Goal: Use online tool/utility: Use online tool/utility

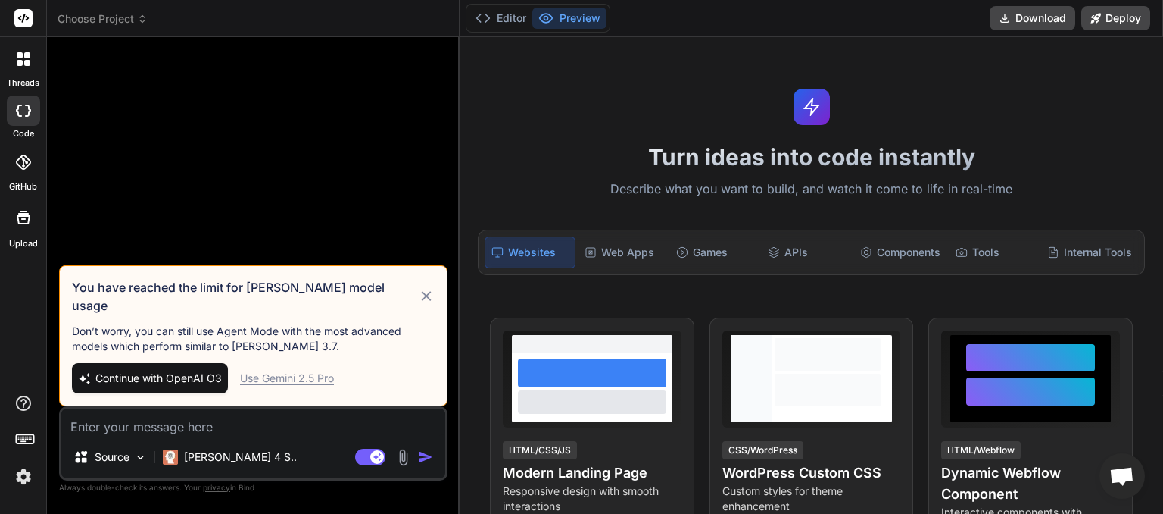
click at [314, 380] on div "Use Gemini 2.5 Pro" at bounding box center [287, 377] width 94 height 15
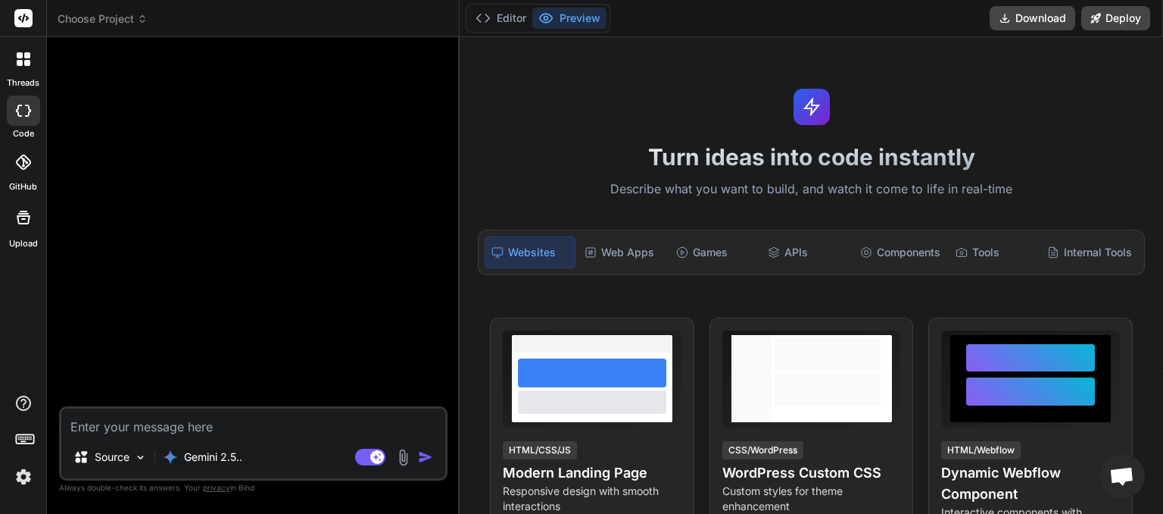
click at [143, 19] on icon at bounding box center [142, 19] width 11 height 11
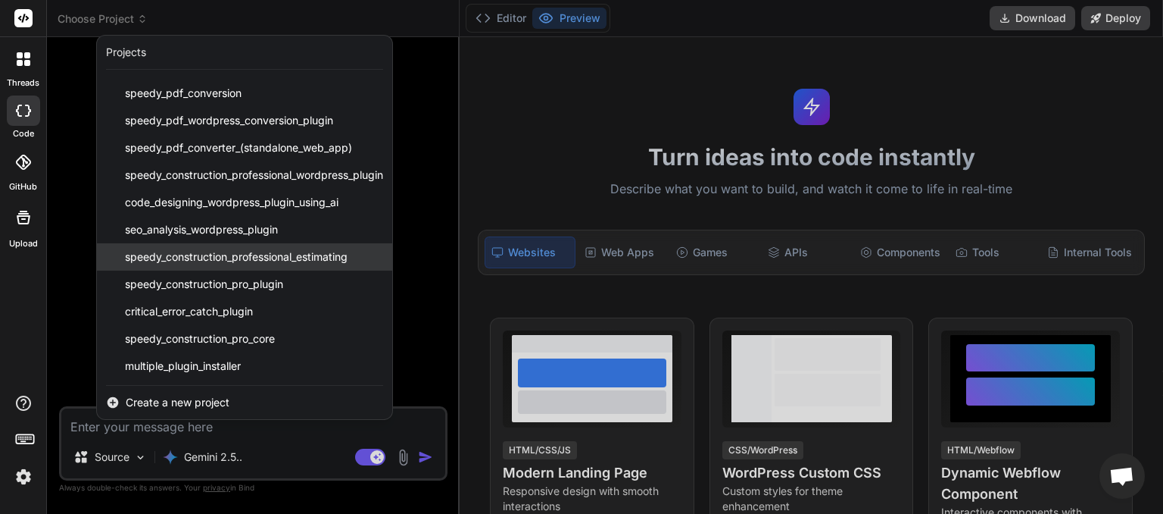
scroll to position [52, 0]
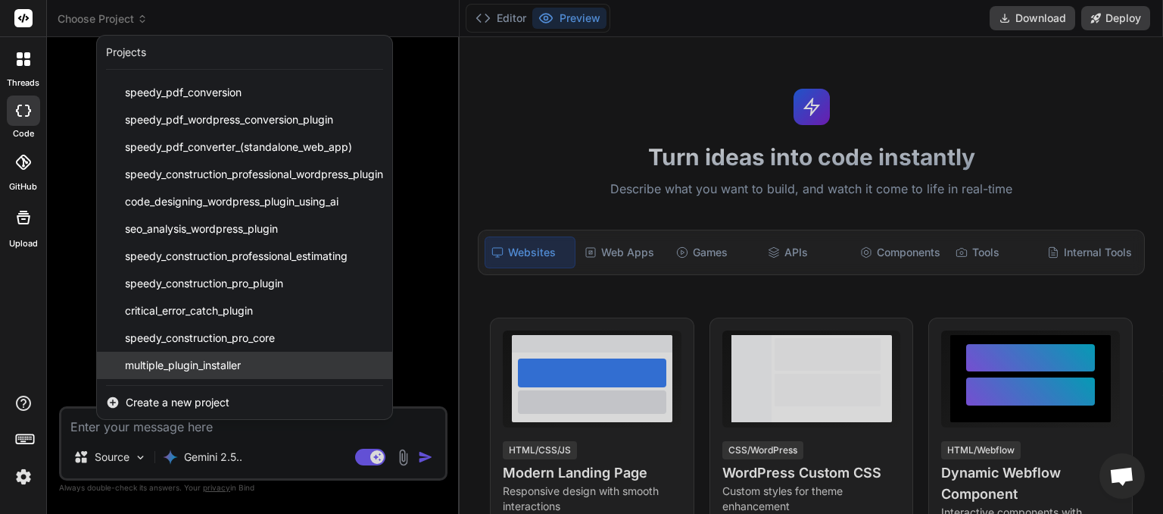
click at [188, 370] on span "multiple_plugin_installer" at bounding box center [183, 364] width 116 height 15
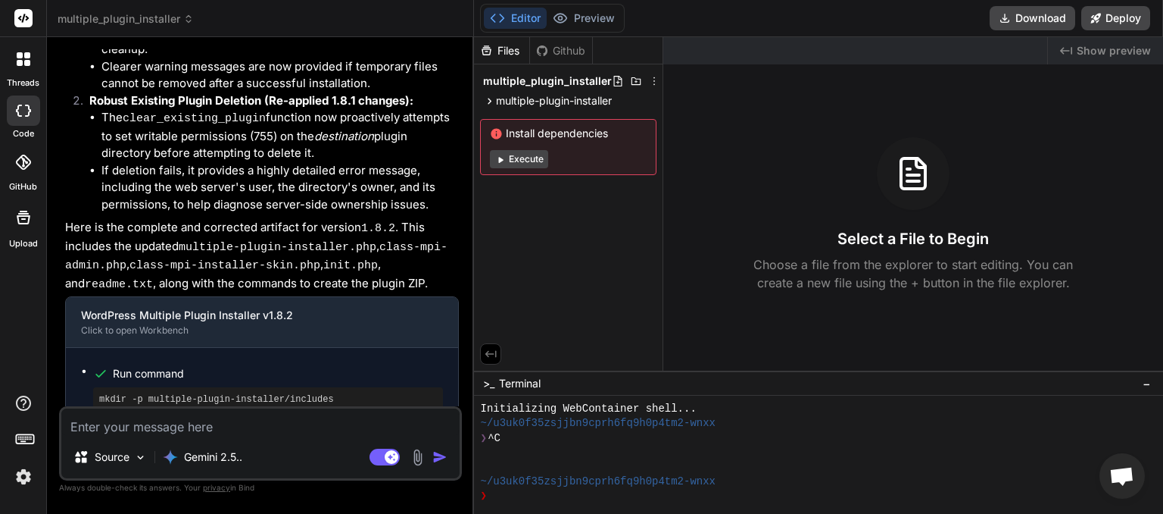
scroll to position [2475, 0]
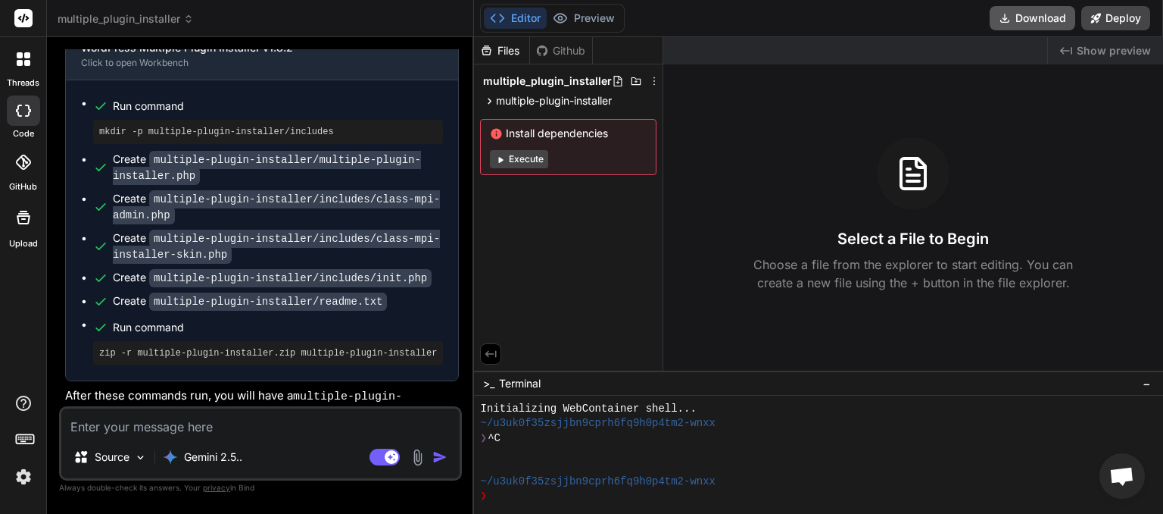
click at [1028, 15] on button "Download" at bounding box center [1033, 18] width 86 height 24
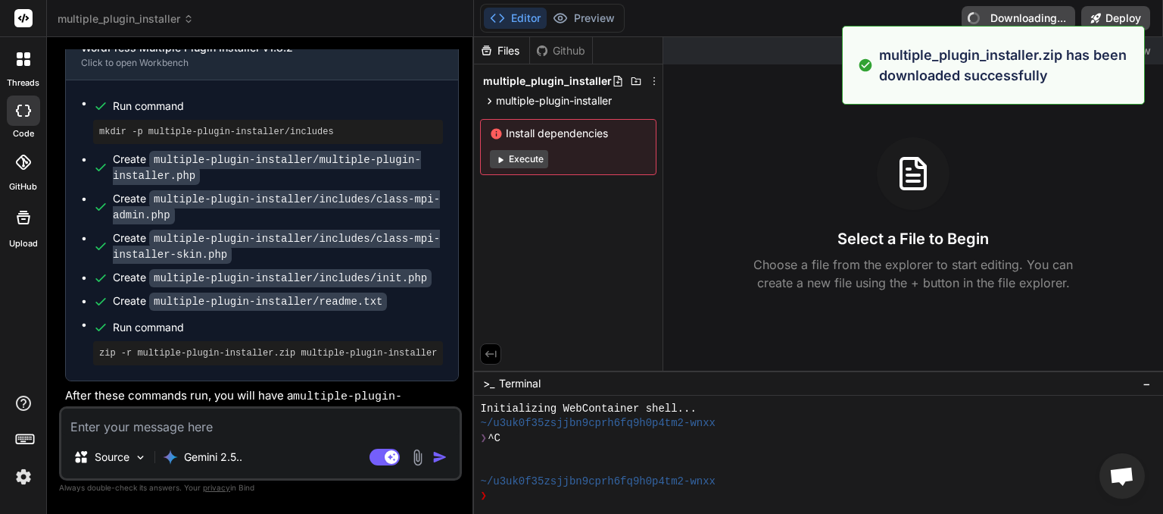
type textarea "x"
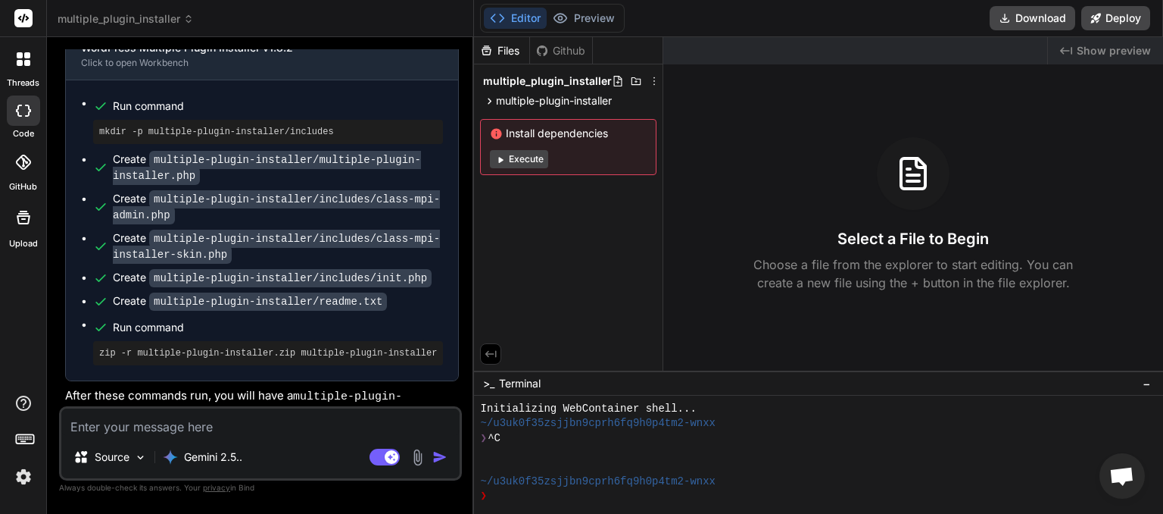
paste textarea "speedy-construction-pro-core.zip: Could not remove the old plugin directory. Pl…"
type textarea "speedy-construction-pro-core.zip: Could not remove the old plugin directory. Pl…"
type textarea "x"
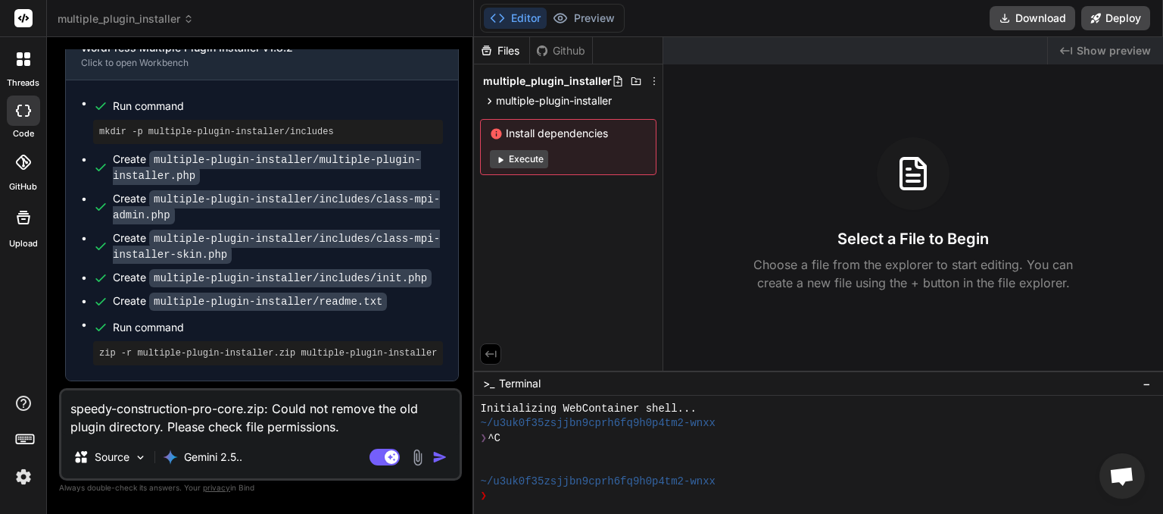
type textarea "speedy-construction-pro-core.zip: Could not remove the old plugin directory. Pl…"
click at [432, 460] on img "button" at bounding box center [439, 456] width 15 height 15
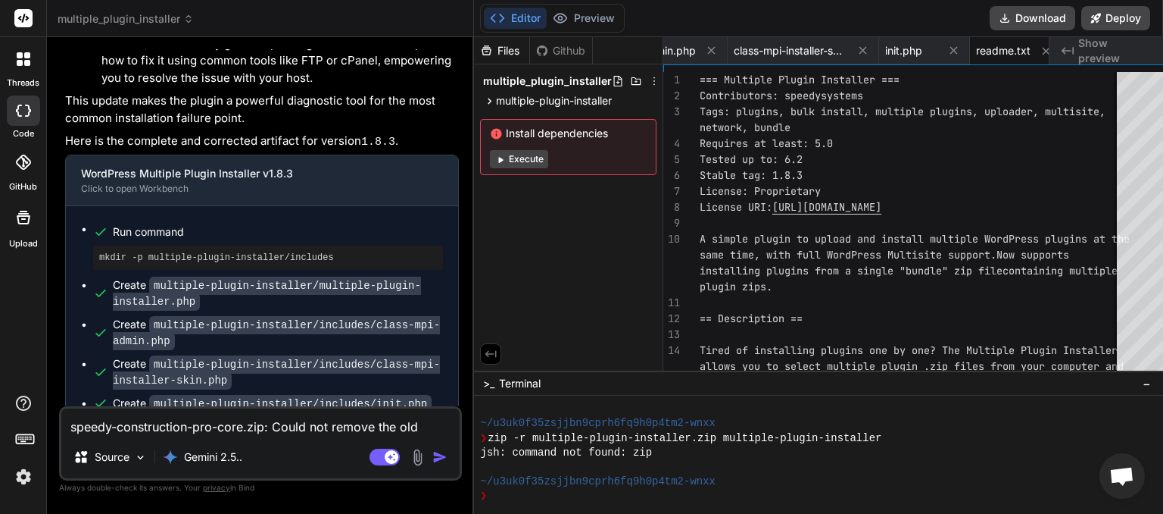
scroll to position [3399, 0]
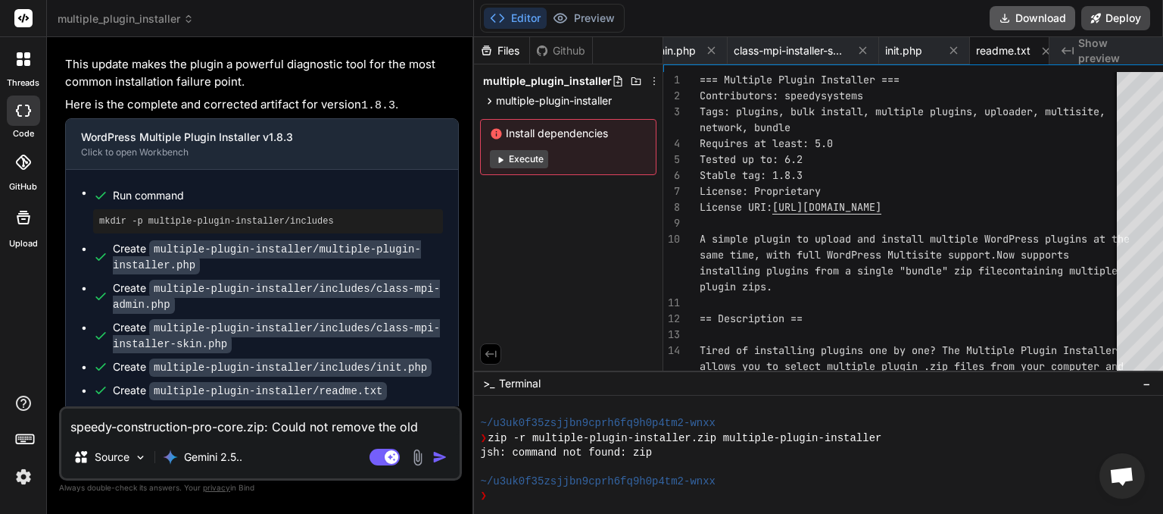
click at [1038, 23] on button "Download" at bounding box center [1033, 18] width 86 height 24
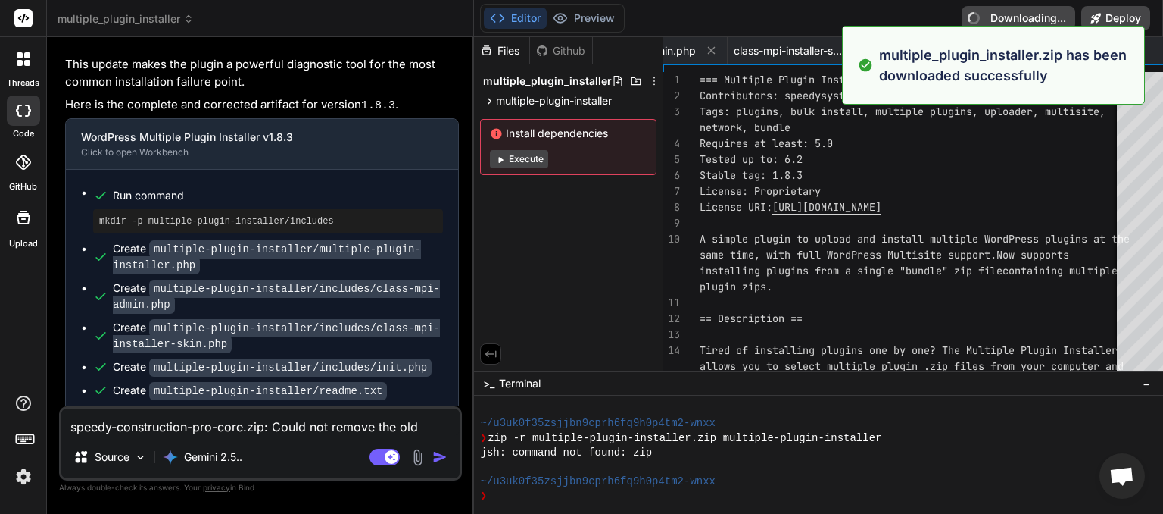
type textarea "x"
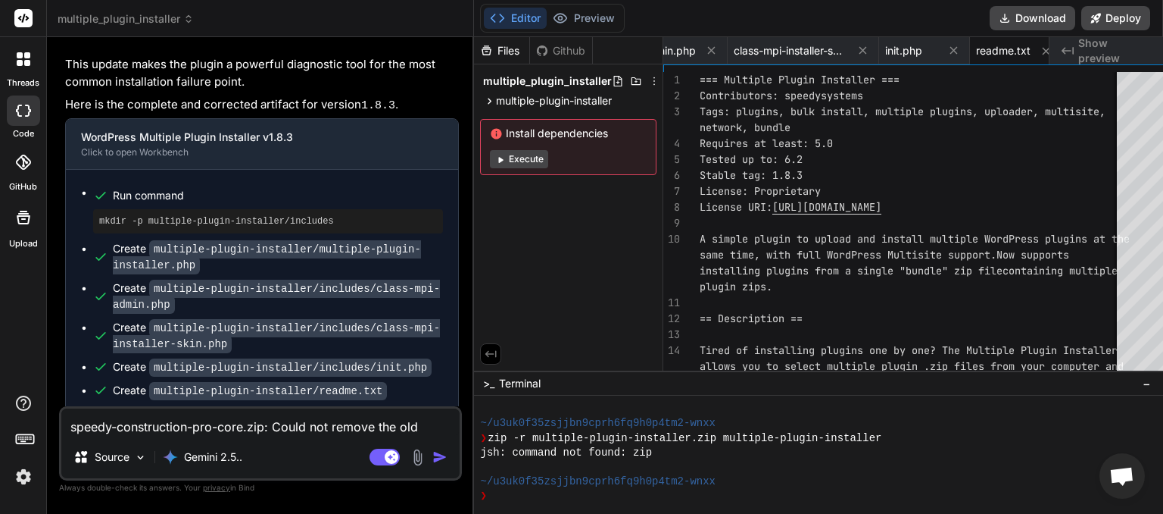
scroll to position [0, 230]
click at [187, 429] on textarea "speedy-construction-pro-core.zip: Could not remove the old plugin directory. Pl…" at bounding box center [260, 421] width 398 height 27
type textarea "w"
type textarea "x"
type textarea "we"
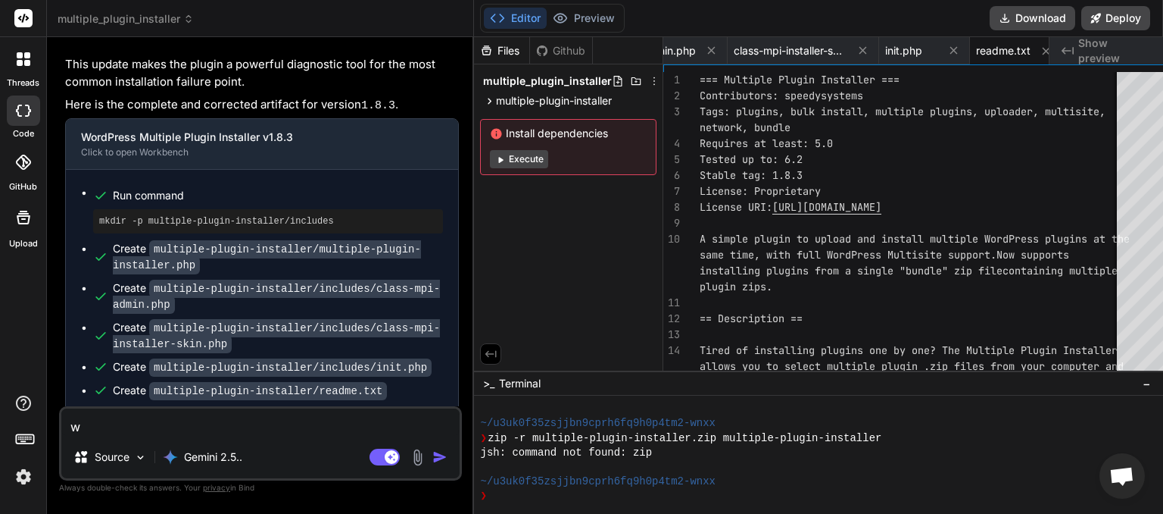
type textarea "x"
type textarea "we"
type textarea "x"
type textarea "we c"
type textarea "x"
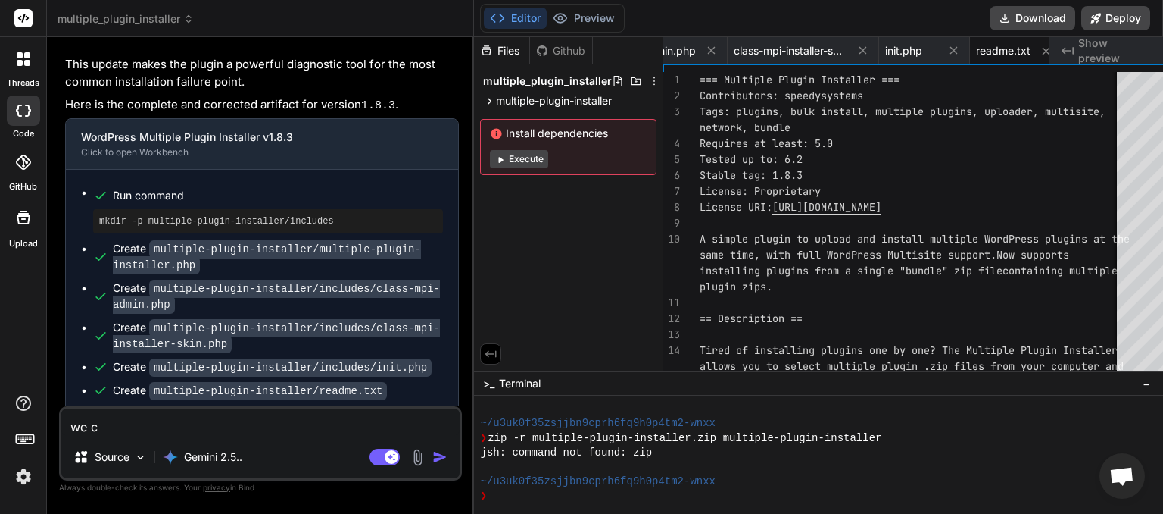
type textarea "we ca"
type textarea "x"
type textarea "we can"
type textarea "x"
type textarea "we can"
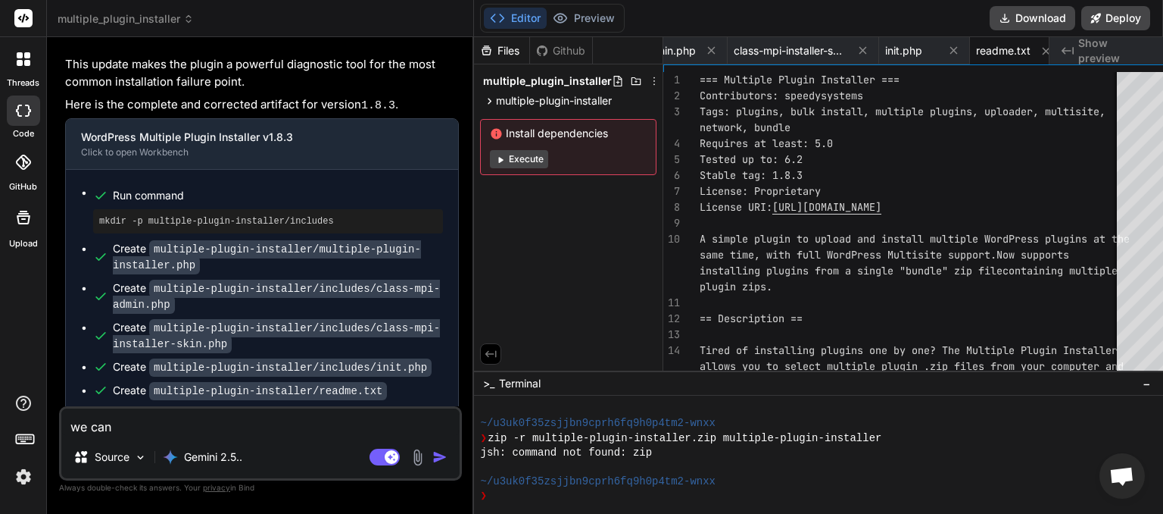
type textarea "x"
type textarea "we can d"
type textarea "x"
type textarea "we can de"
type textarea "x"
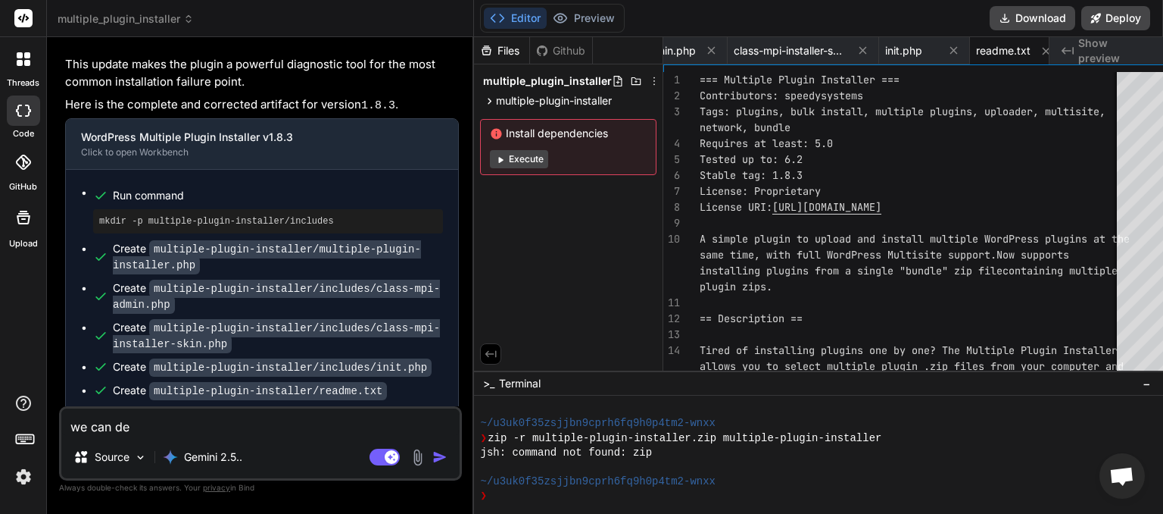
type textarea "we can del"
type textarea "x"
type textarea "we can dele"
type textarea "x"
type textarea "we can delet"
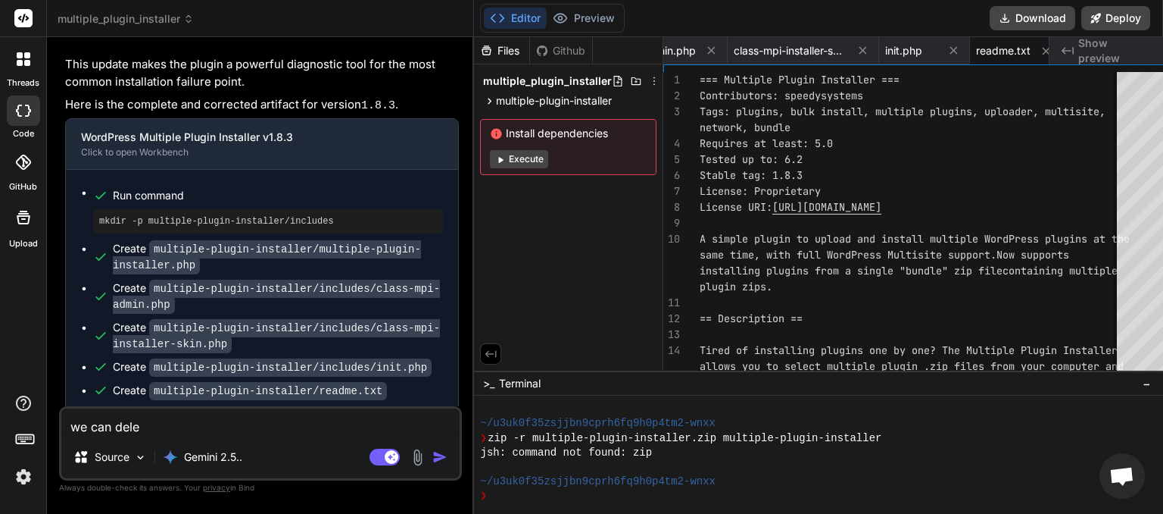
type textarea "x"
type textarea "we can delete"
type textarea "x"
type textarea "we can delete"
type textarea "x"
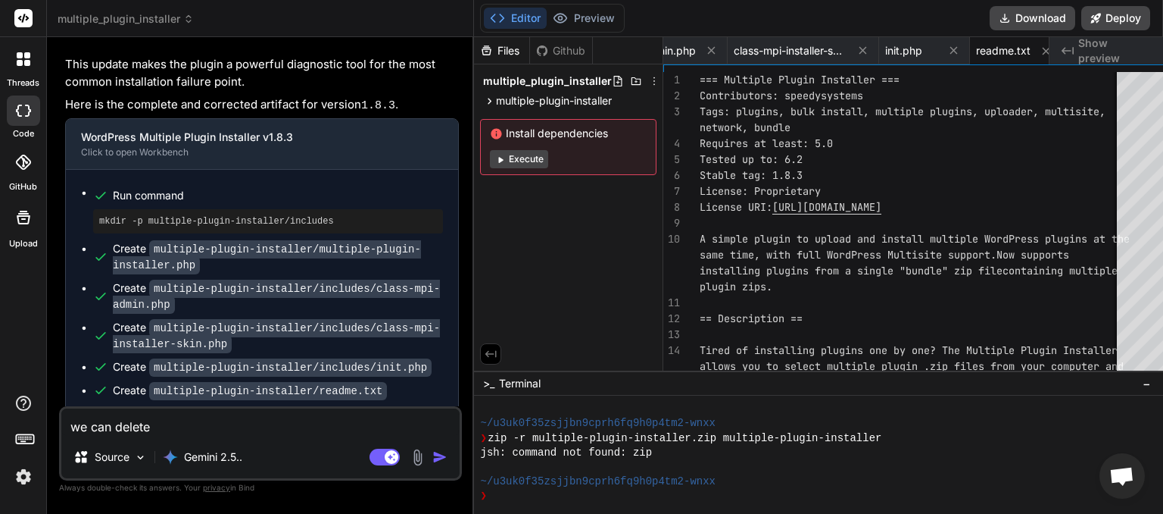
type textarea "we can delete p"
type textarea "x"
type textarea "we can delete pl"
type textarea "x"
type textarea "we can delete plu"
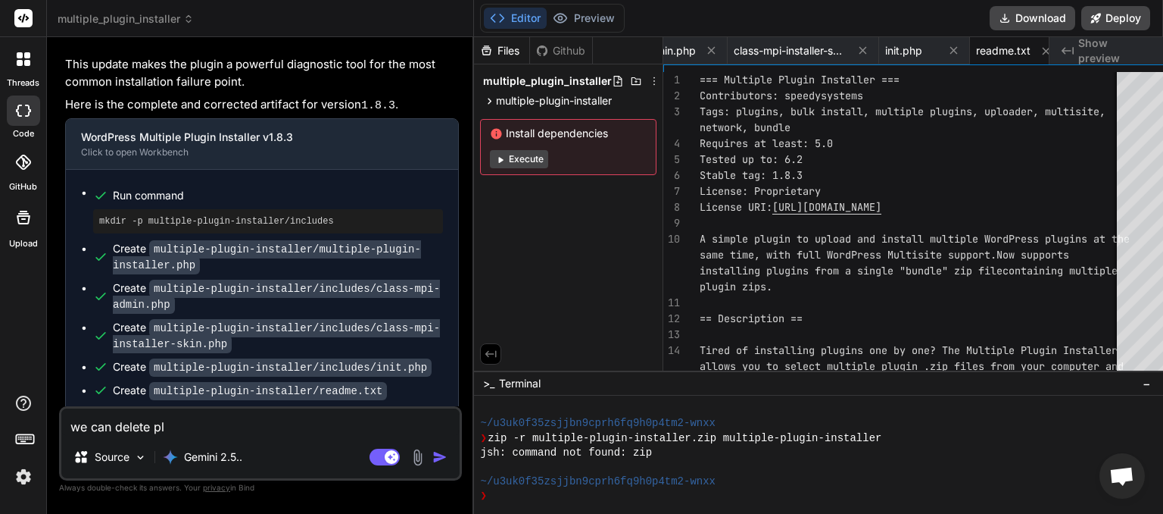
type textarea "x"
type textarea "we can delete plug"
type textarea "x"
type textarea "we can delete plugi"
type textarea "x"
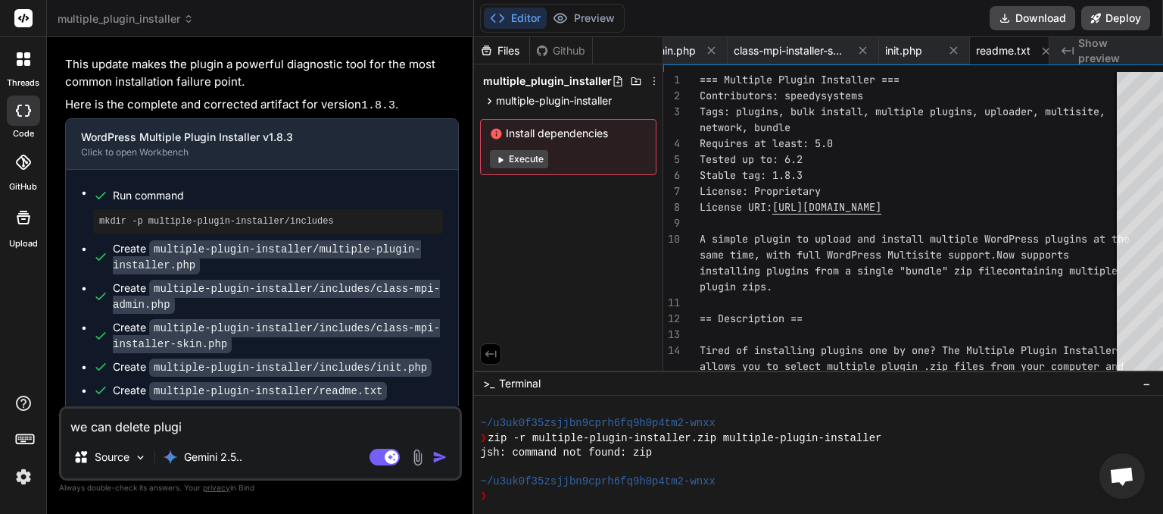
type textarea "we can delete plugin"
type textarea "x"
type textarea "we can delete plugins"
type textarea "x"
type textarea "we can delete plugins"
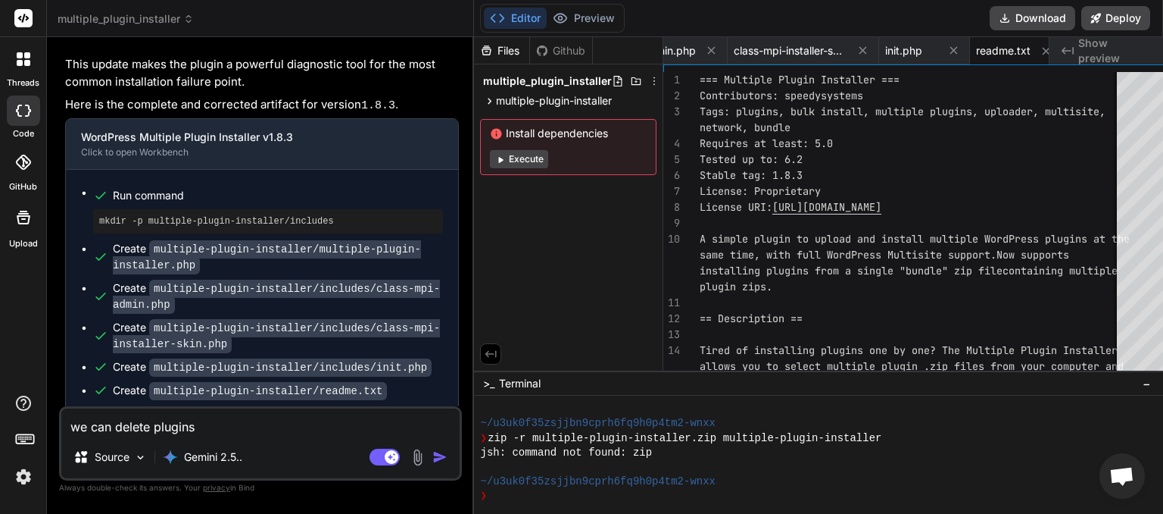
type textarea "x"
type textarea "we can delete plugins n"
type textarea "x"
type textarea "we can delete plugins no"
type textarea "x"
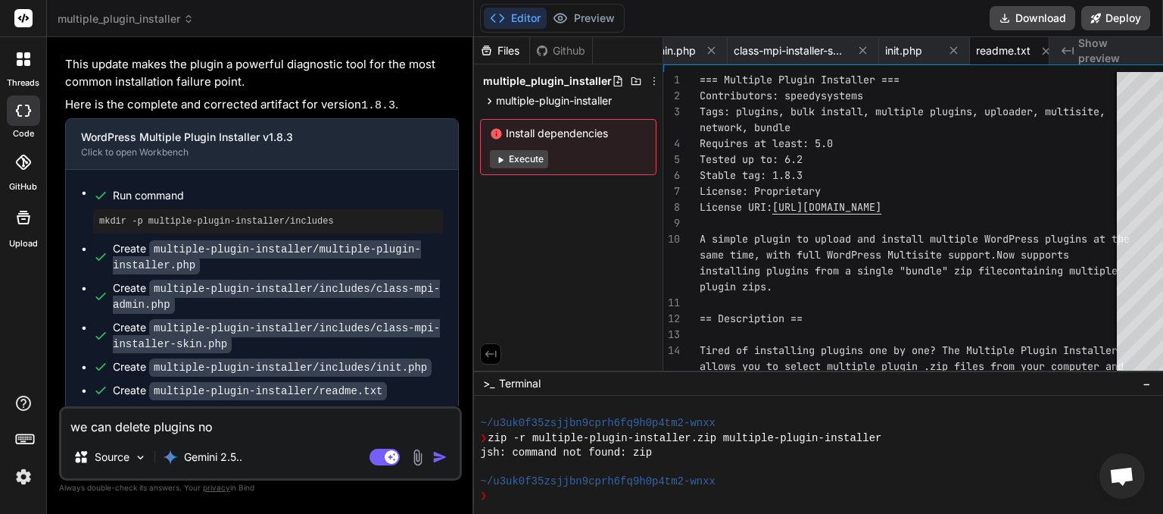
type textarea "we can delete plugins nor"
type textarea "x"
type textarea "we can delete plugins norm"
type textarea "x"
type textarea "we can delete plugins [PERSON_NAME]"
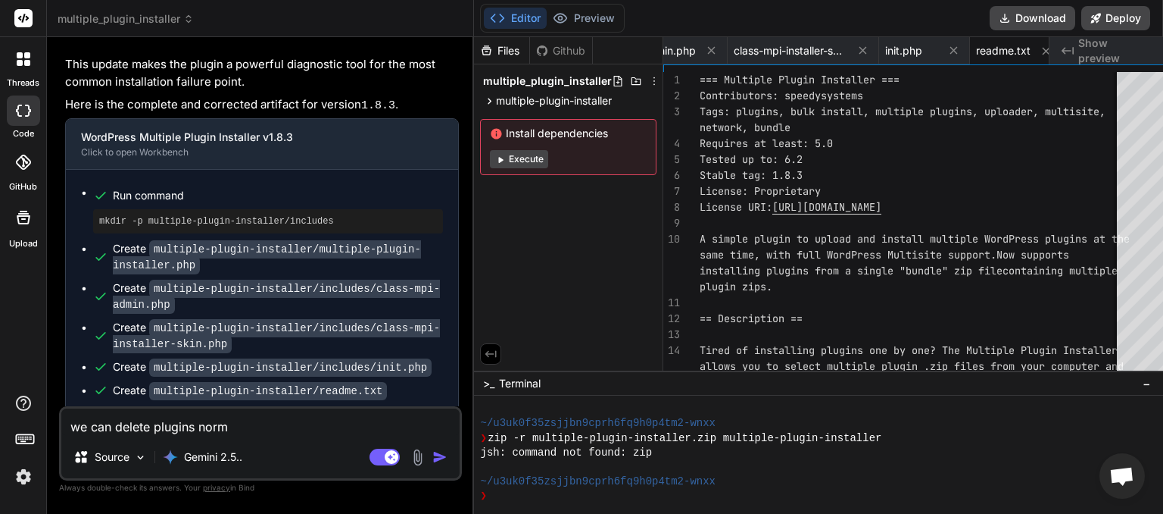
type textarea "x"
type textarea "we can delete plugins normal"
type textarea "x"
type textarea "we can delete plugins normall"
type textarea "x"
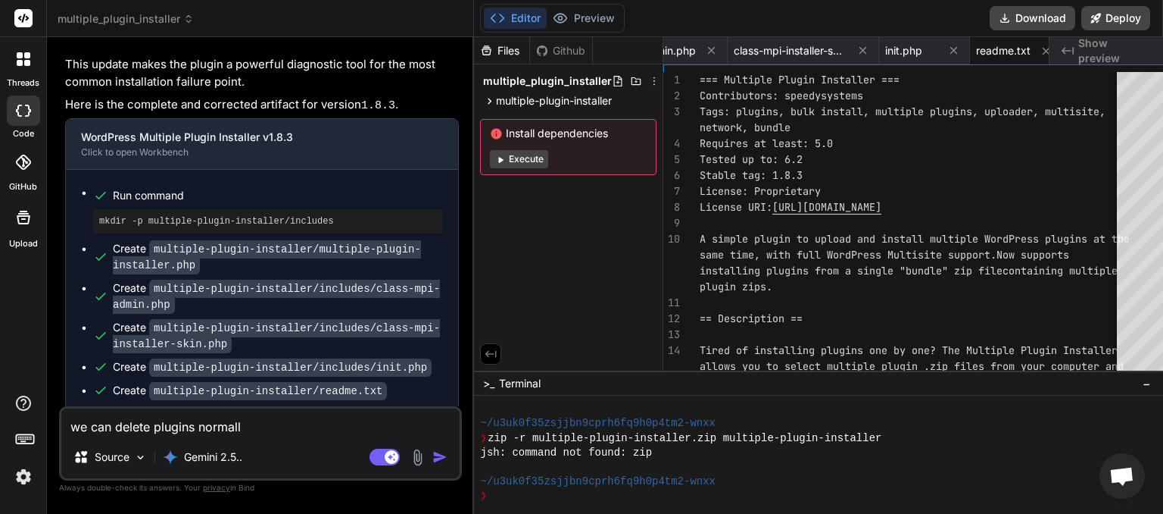
type textarea "we can delete plugins normally"
type textarea "x"
type textarea "we can delete plugins normally"
type textarea "x"
type textarea "we can delete plugins normally t"
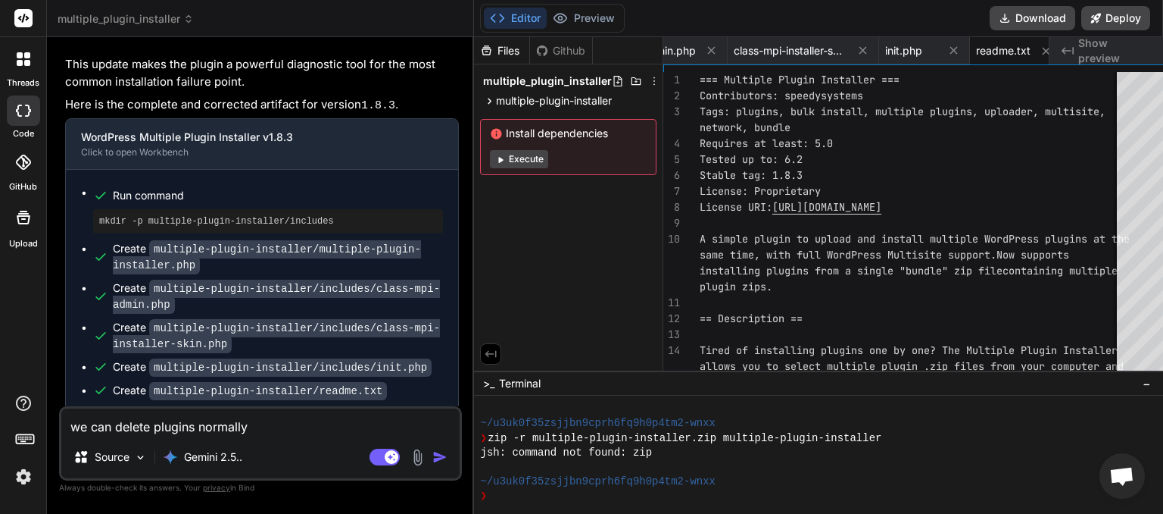
type textarea "x"
type textarea "we can delete plugins normally th"
type textarea "x"
type textarea "we can delete plugins normally thr"
type textarea "x"
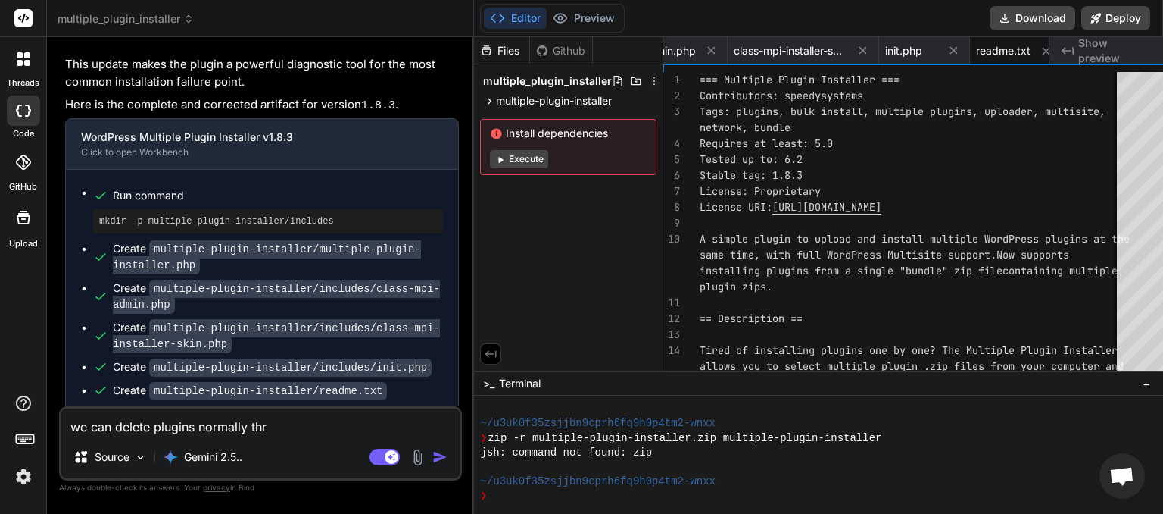
type textarea "we can delete plugins normally thro"
type textarea "x"
type textarea "we can delete plugins normally throu"
type textarea "x"
type textarea "we can delete plugins normally throug"
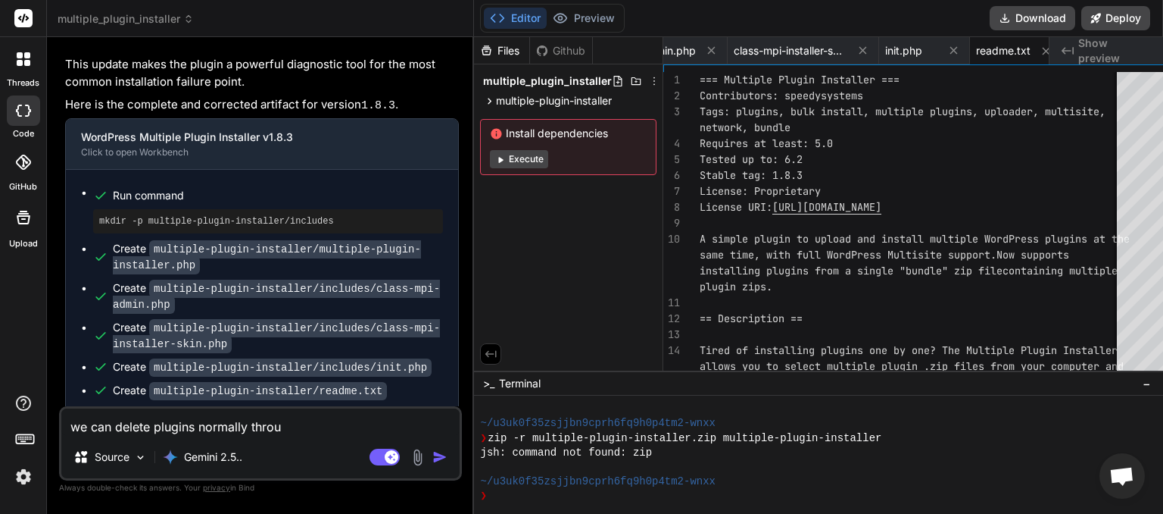
type textarea "x"
type textarea "we can delete plugins normally through"
type textarea "x"
type textarea "we can delete plugins normally through"
type textarea "x"
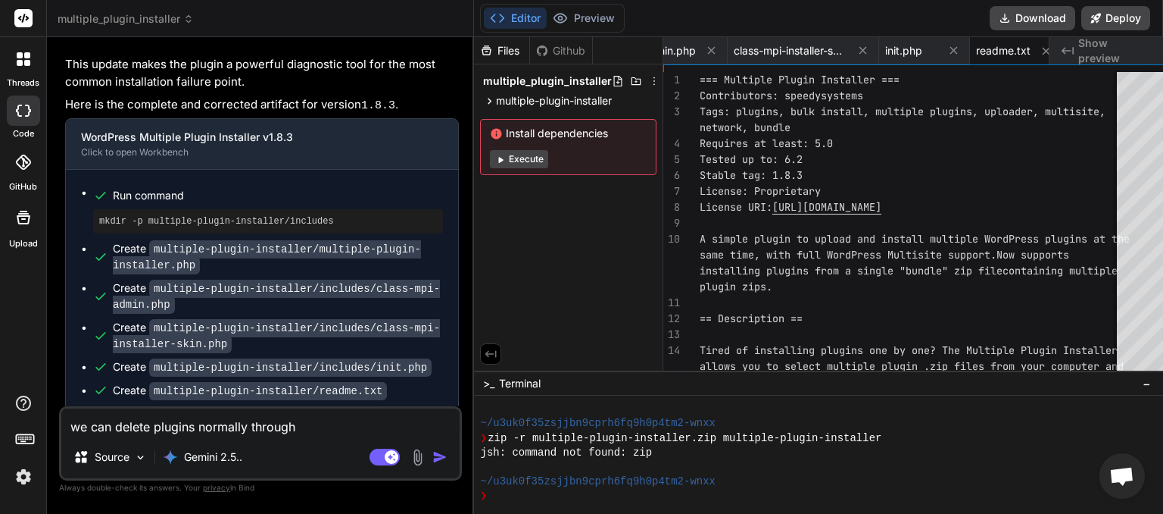
type textarea "we can delete plugins normally through w"
type textarea "x"
type textarea "we can delete plugins normally through wo"
type textarea "x"
type textarea "we can delete plugins normally through wor"
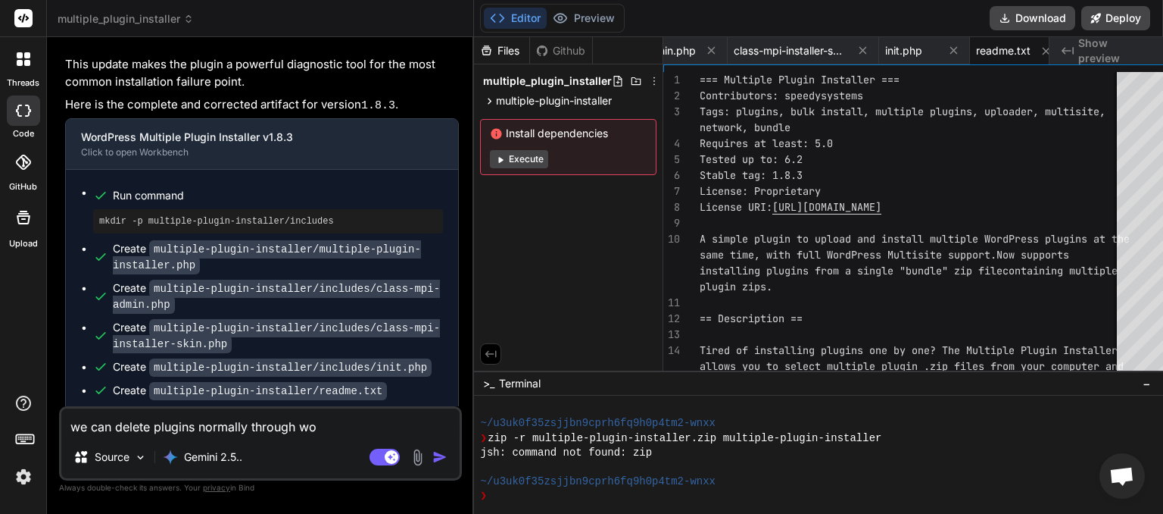
type textarea "x"
type textarea "we can delete plugins normally through word"
type textarea "x"
type textarea "we can delete plugins normally through wordp"
type textarea "x"
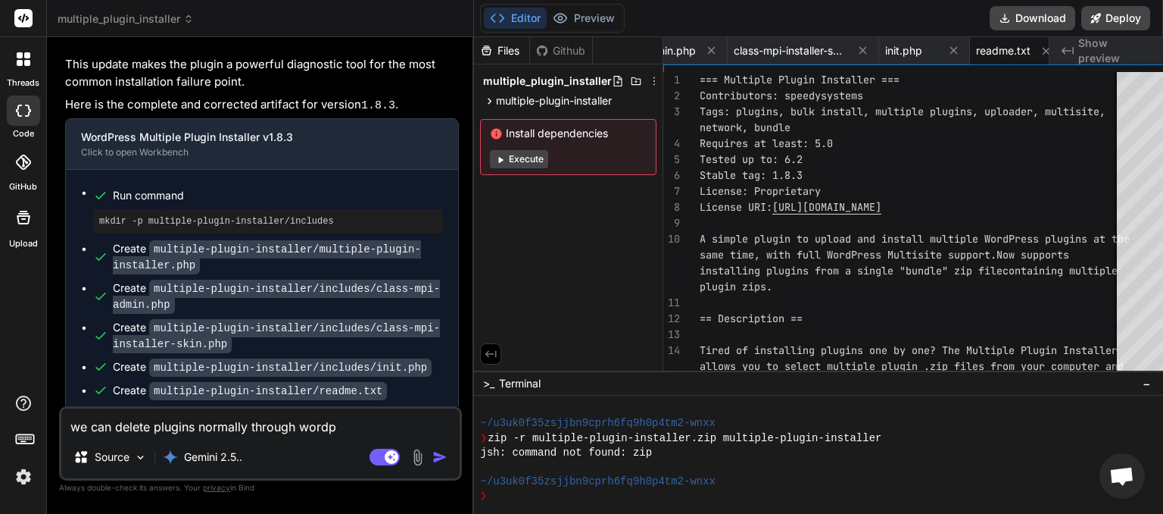
type textarea "we can delete plugins normally through wordpr"
type textarea "x"
type textarea "we can delete plugins normally through wordpre"
type textarea "x"
type textarea "we can delete plugins normally through wordpres"
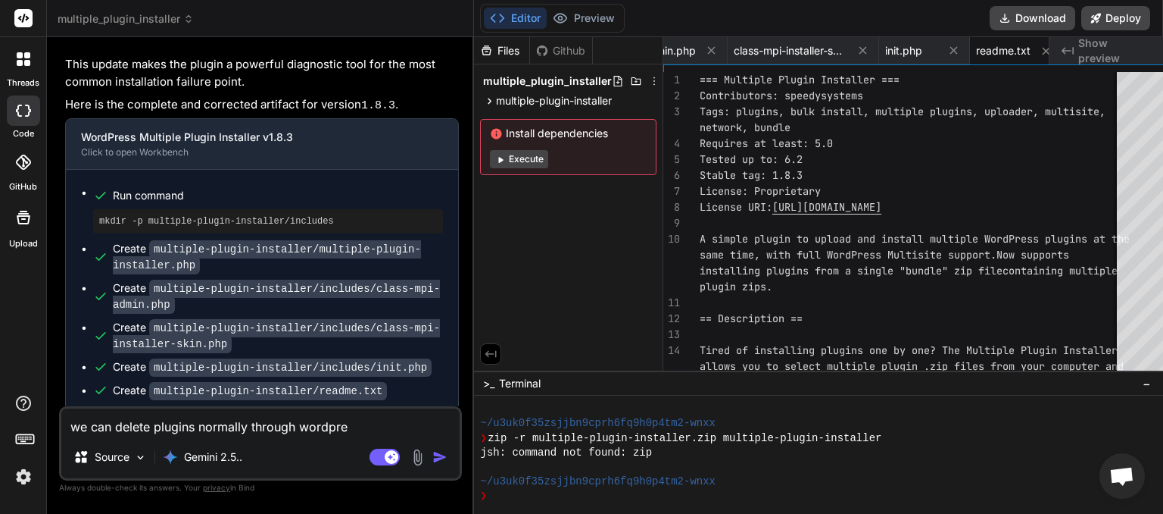
type textarea "x"
type textarea "we can delete plugins normally through wordpress"
type textarea "x"
type textarea "we can delete plugins normally through wordpress,"
type textarea "x"
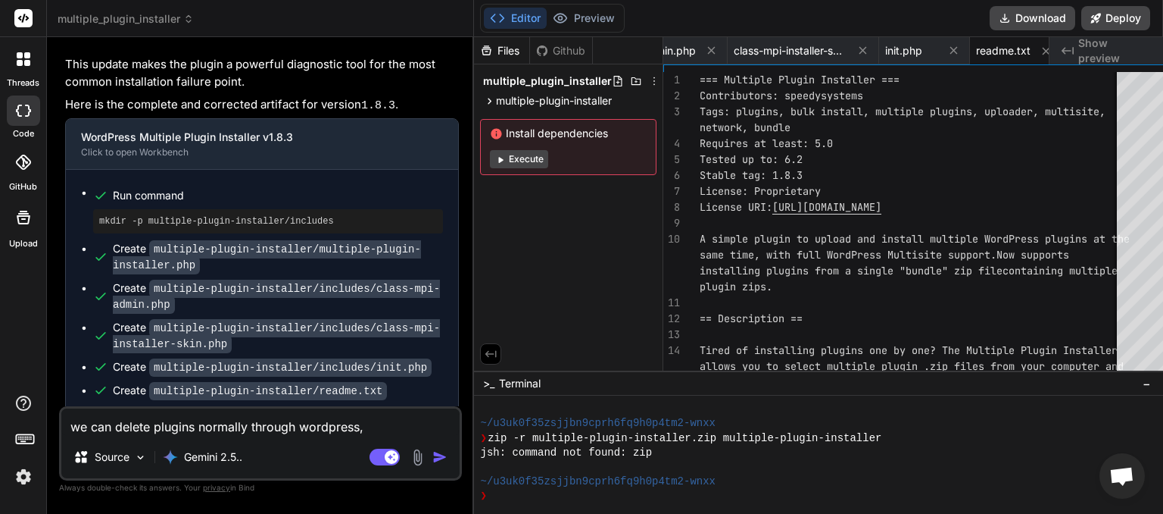
type textarea "we can delete plugins normally through wordpress,"
type textarea "x"
type textarea "we can delete plugins normally through wordpress, b"
type textarea "x"
type textarea "we can delete plugins normally through wordpress, bu"
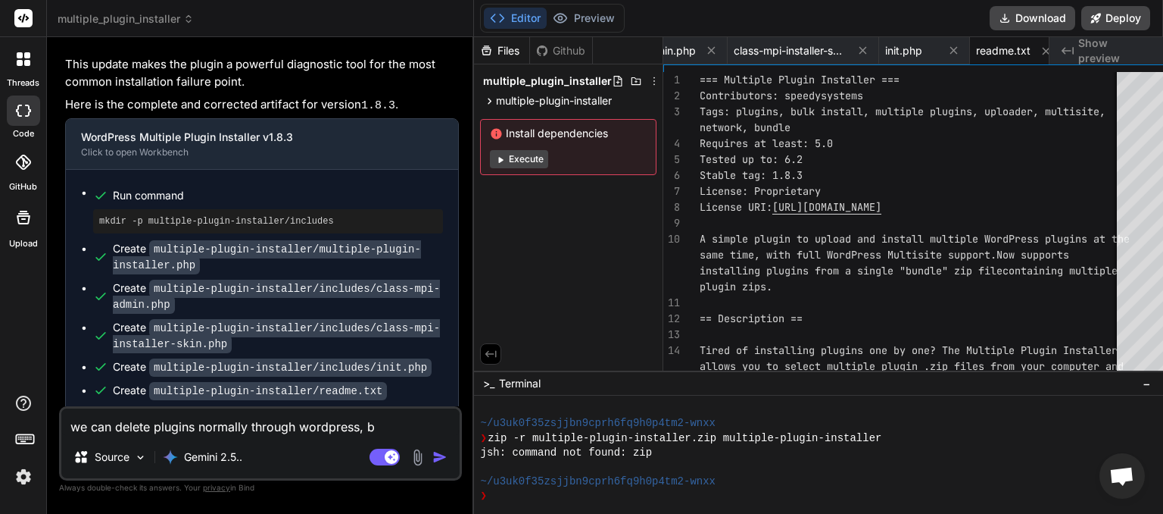
type textarea "x"
type textarea "we can delete plugins normally through wordpress, but"
type textarea "x"
type textarea "we can delete plugins normally through wordpress, but"
type textarea "x"
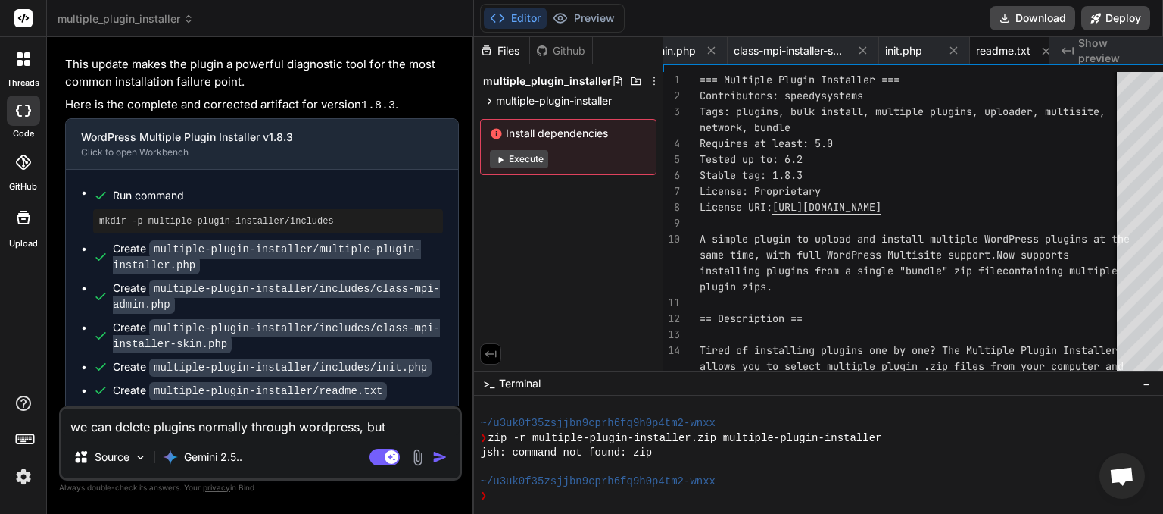
type textarea "we can delete plugins normally through wordpress, but t"
type textarea "x"
type textarea "we can delete plugins normally through wordpress, but th"
type textarea "x"
type textarea "we can delete plugins normally through wordpress, but the"
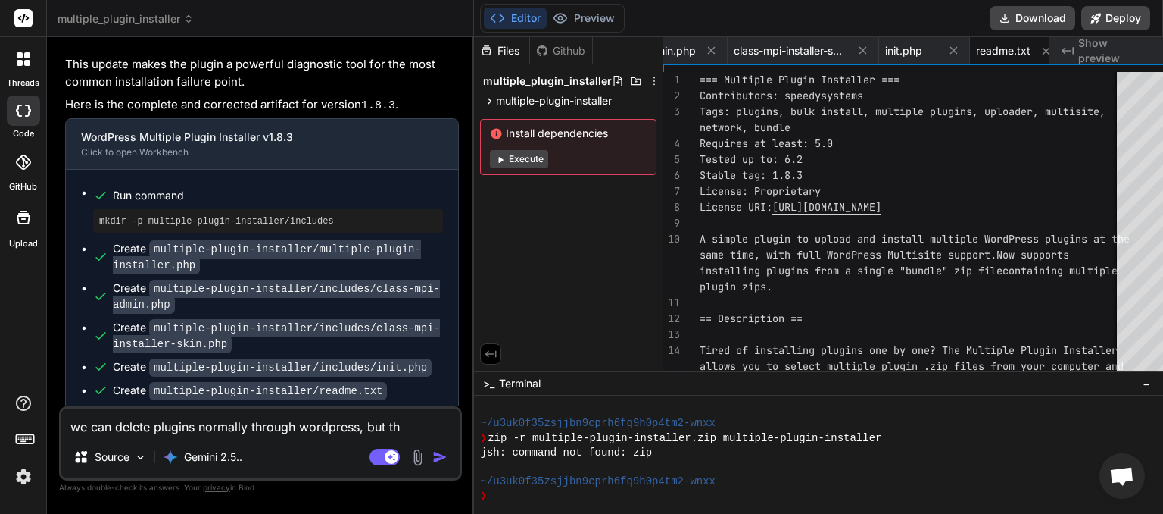
type textarea "x"
type textarea "we can delete plugins normally through wordpress, but the"
type textarea "x"
type textarea "we can delete plugins normally through wordpress, but the p"
type textarea "x"
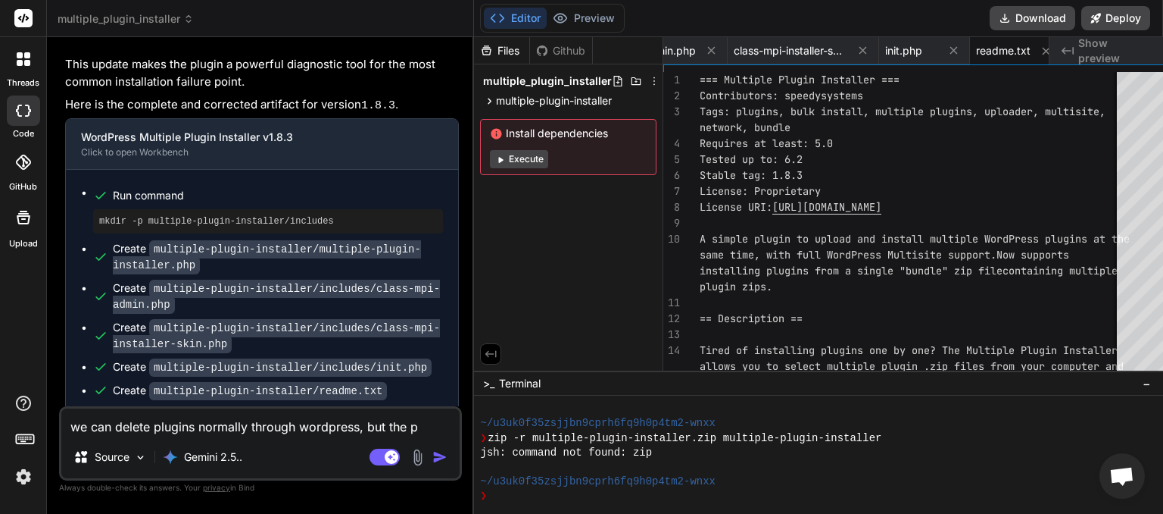
type textarea "we can delete plugins normally through wordpress, but the pl"
type textarea "x"
type textarea "we can delete plugins normally through wordpress, but the plu"
type textarea "x"
type textarea "we can delete plugins normally through wordpress, but the plug"
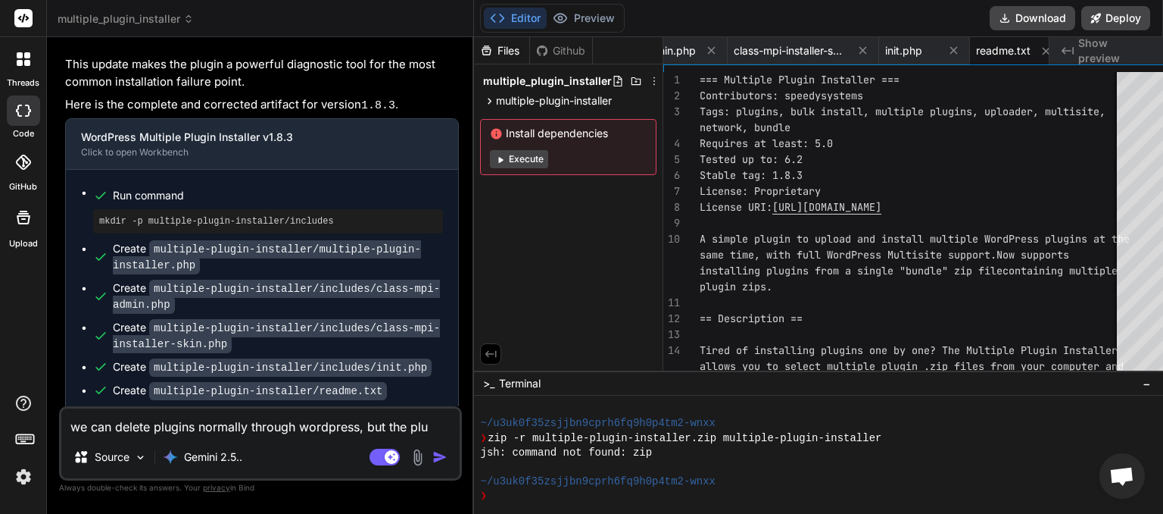
type textarea "x"
type textarea "we can delete plugins normally through wordpress, but the plugi"
type textarea "x"
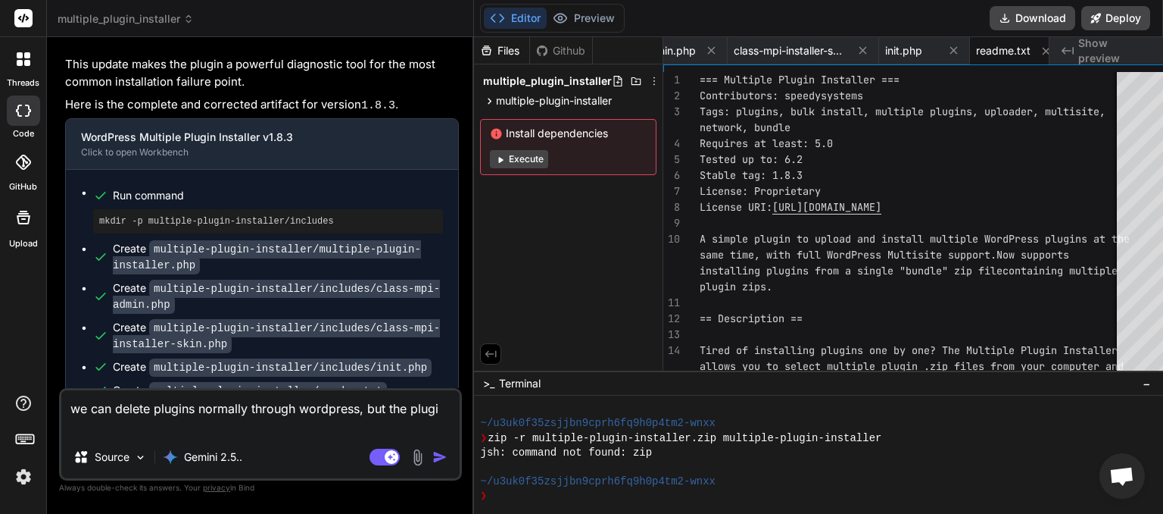
type textarea "we can delete plugins normally through wordpress, but the plugin"
type textarea "x"
type textarea "we can delete plugins normally through wordpress, but the plugin"
type textarea "x"
type textarea "we can delete plugins normally through wordpress, but the plugin y"
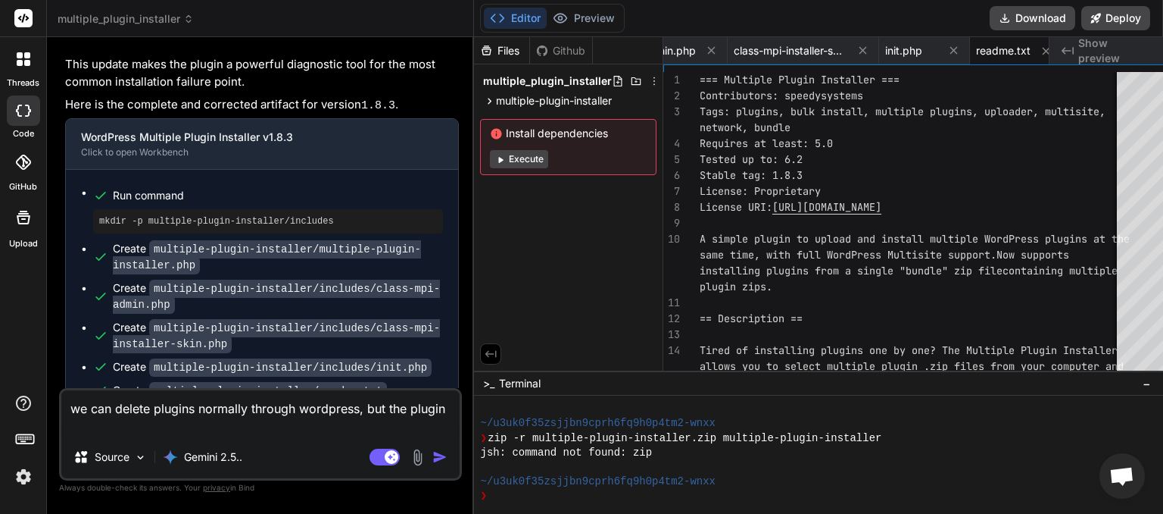
type textarea "x"
type textarea "we can delete plugins normally through wordpress, but the plugin yo"
type textarea "x"
type textarea "we can delete plugins normally through wordpress, but the plugin you"
type textarea "x"
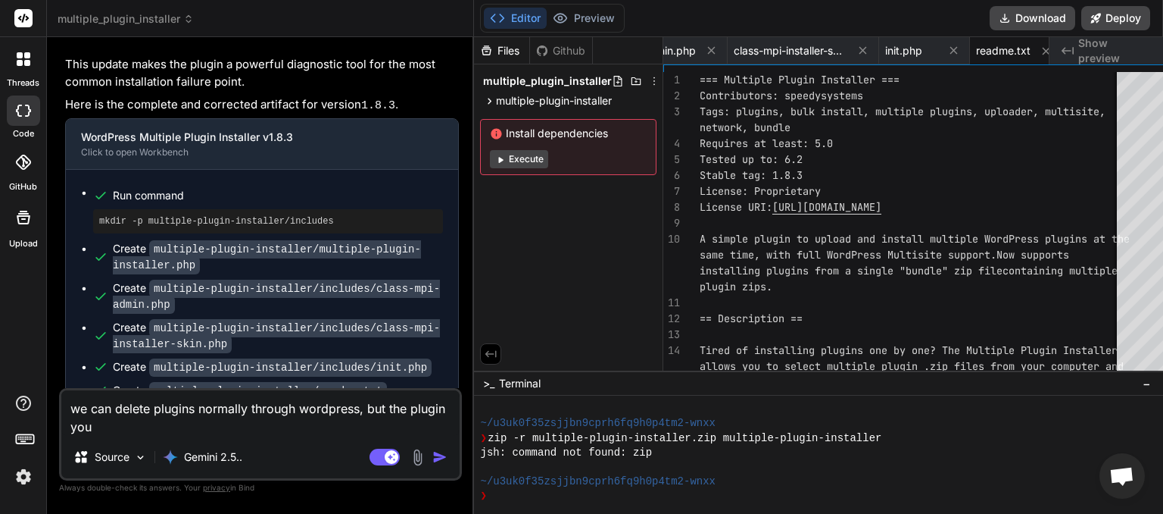
type textarea "we can delete plugins normally through wordpress, but the plugin you"
type textarea "x"
type textarea "we can delete plugins normally through wordpress, but the plugin you m"
type textarea "x"
type textarea "we can delete plugins normally through wordpress, but the plugin you ma"
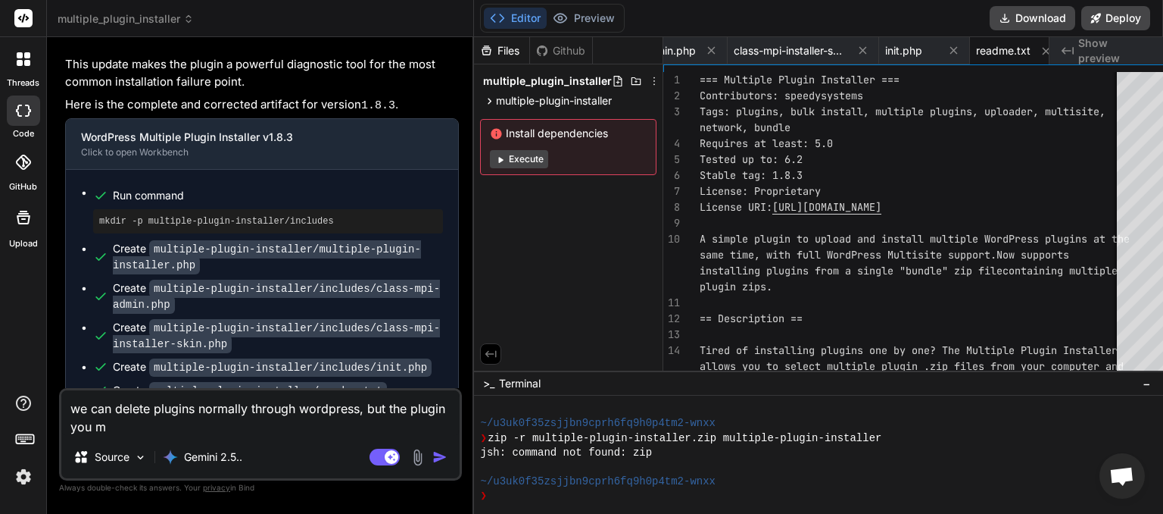
type textarea "x"
type textarea "we can delete plugins normally through wordpress, but the plugin you mad"
type textarea "x"
type textarea "we can delete plugins normally through wordpress, but the plugin you made"
type textarea "x"
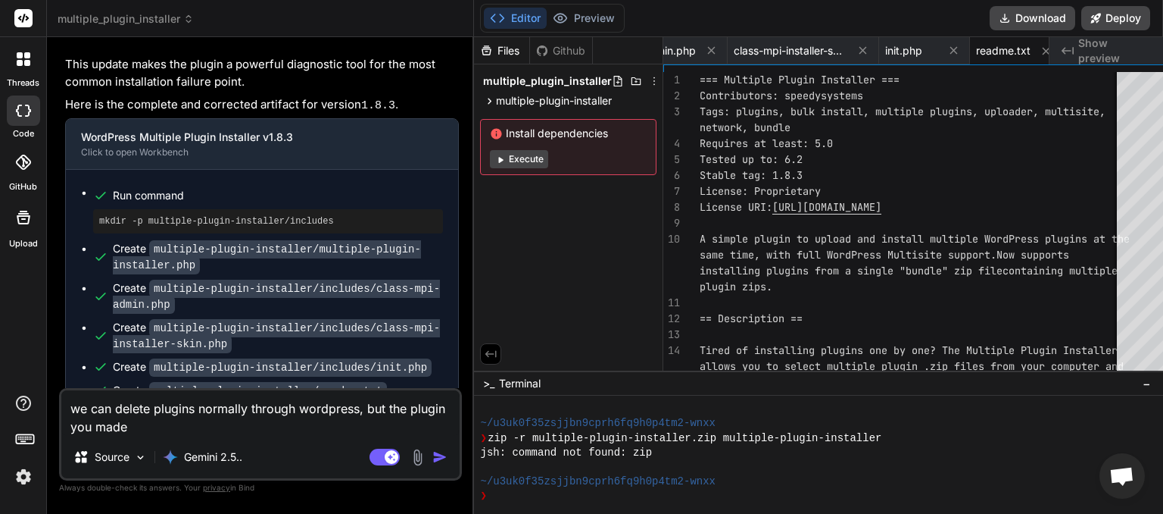
type textarea "we can delete plugins normally through wordpress, but the plugin you made"
type textarea "x"
type textarea "we can delete plugins normally through wordpress, but the plugin you made g"
type textarea "x"
type textarea "we can delete plugins normally through wordpress, but the plugin you made gi"
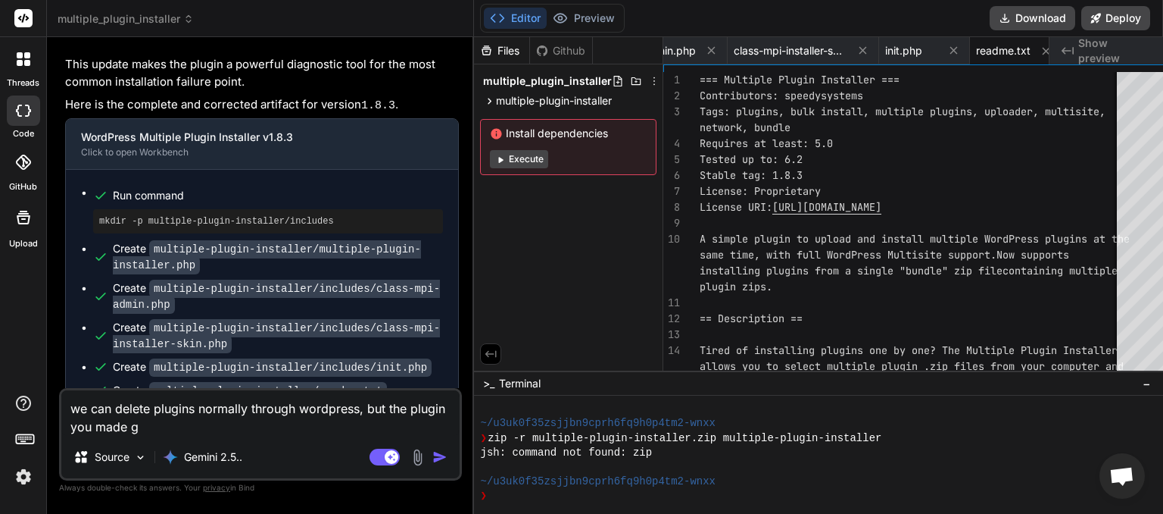
type textarea "x"
type textarea "we can delete plugins normally through wordpress, but the plugin you made giv"
type textarea "x"
type textarea "we can delete plugins normally through wordpress, but the plugin you made give"
type textarea "x"
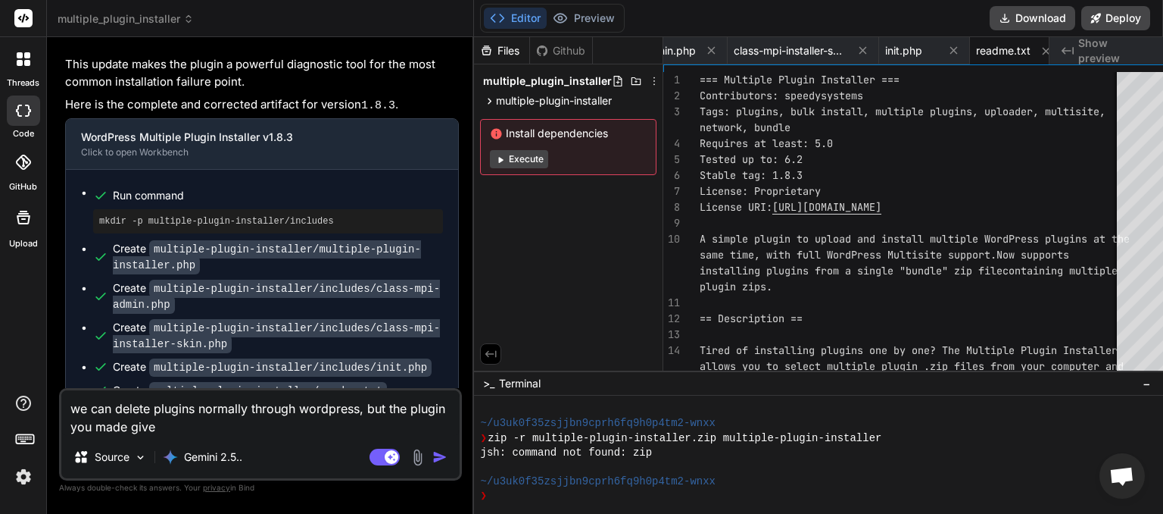
type textarea "we can delete plugins normally through wordpress, but the plugin you made gives"
type textarea "x"
type textarea "we can delete plugins normally through wordpress, but the plugin you made gives"
type textarea "x"
type textarea "we can delete plugins normally through wordpress, but the plugin you made gives…"
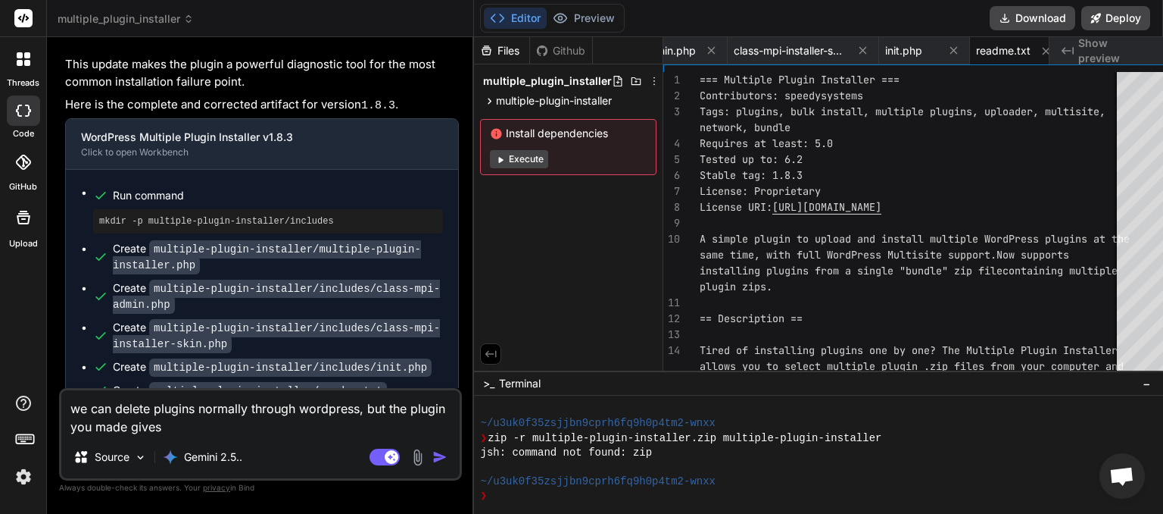
type textarea "x"
type textarea "we can delete plugins normally through wordpress, but the plugin you made gives…"
type textarea "x"
type textarea "we can delete plugins normally through wordpress, but the plugin you made gives…"
type textarea "x"
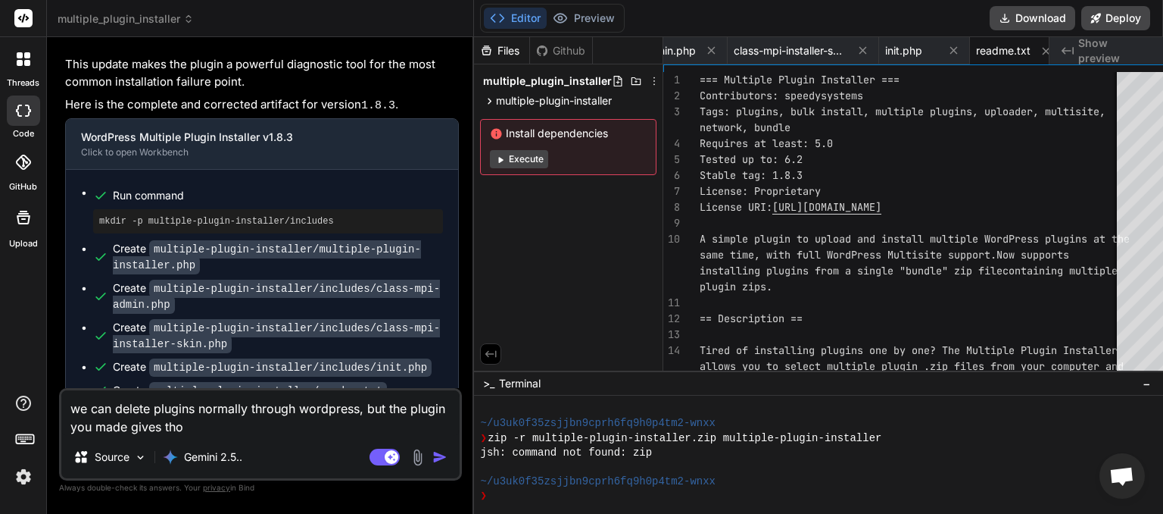
type textarea "we can delete plugins normally through wordpress, but the plugin you made gives…"
type textarea "x"
type textarea "we can delete plugins normally through wordpress, but the plugin you made gives…"
type textarea "x"
type textarea "we can delete plugins normally through wordpress, but the plugin you made gives…"
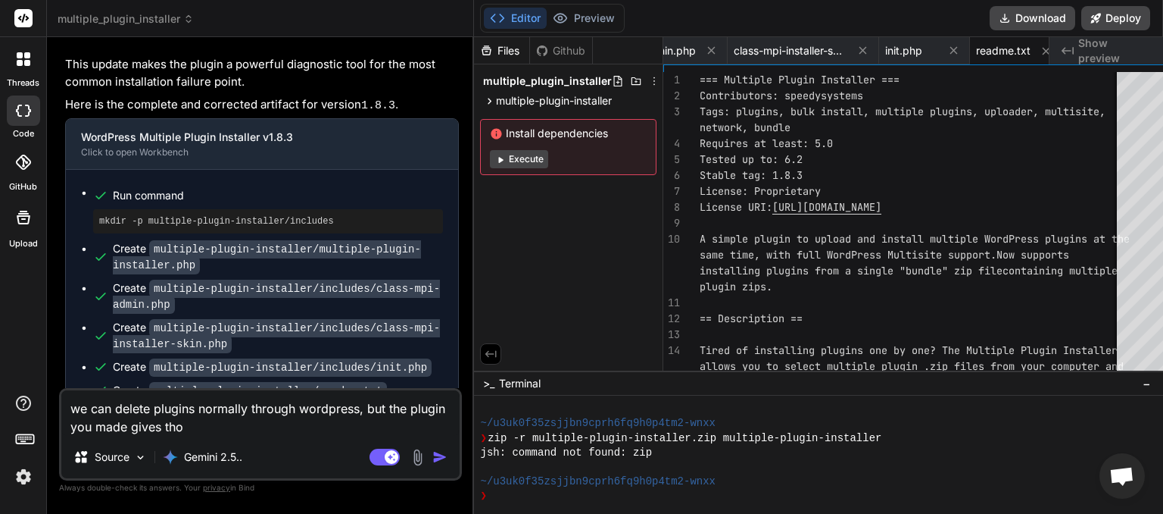
type textarea "x"
type textarea "we can delete plugins normally through wordpress, but the plugin you made gives…"
type textarea "x"
type textarea "we can delete plugins normally through wordpress, but the plugin you made gives…"
type textarea "x"
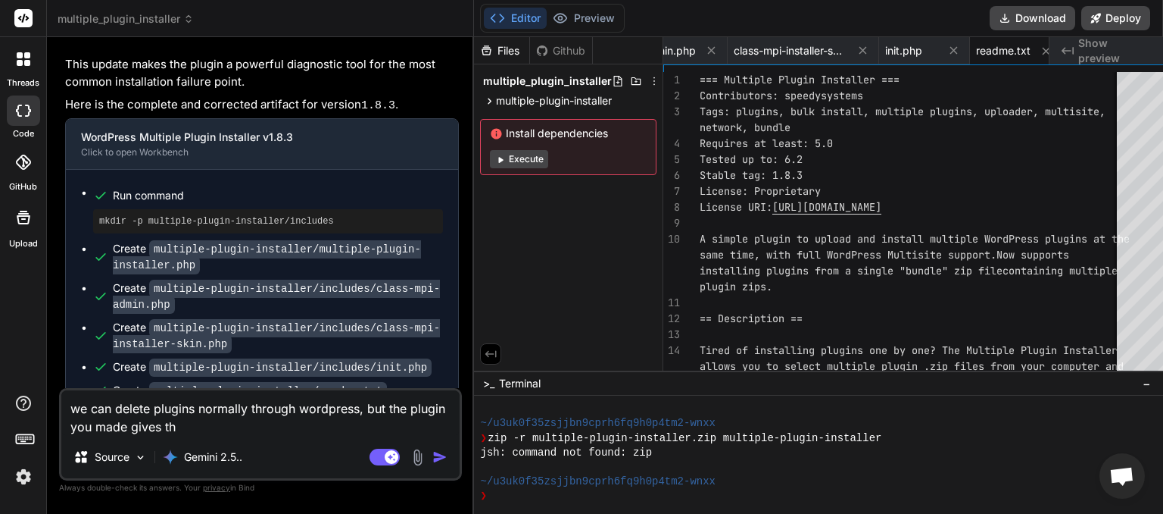
type textarea "we can delete plugins normally through wordpress, but the plugin you made gives…"
type textarea "x"
type textarea "we can delete plugins normally through wordpress, but the plugin you made gives…"
type textarea "x"
type textarea "we can delete plugins normally through wordpress, but the plugin you made gives…"
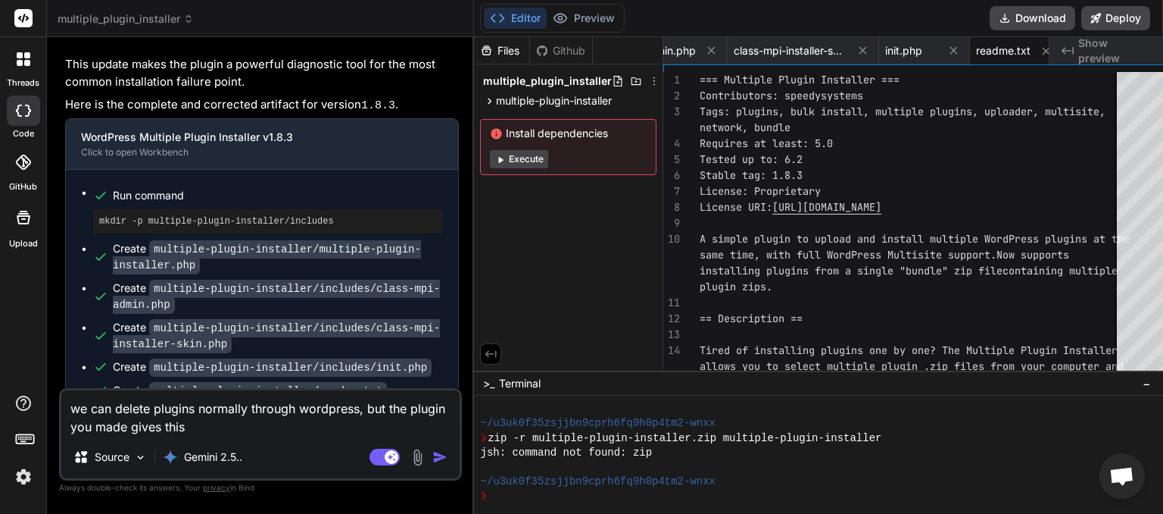
type textarea "x"
type textarea "we can delete plugins normally through wordpress, but the plugin you made gives…"
type textarea "x"
type textarea "we can delete plugins normally through wordpress, but the plugin you made gives…"
type textarea "x"
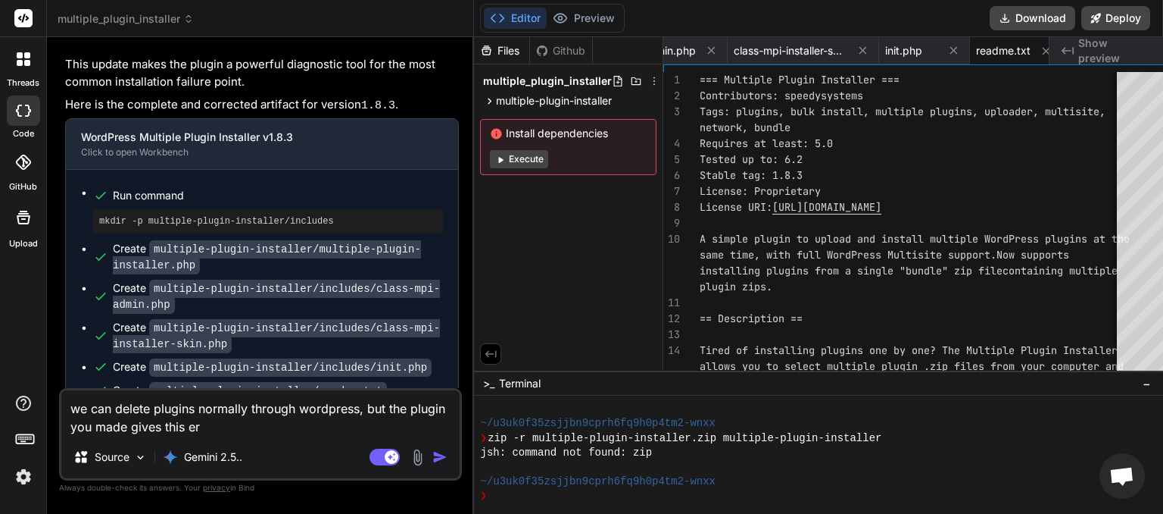
type textarea "we can delete plugins normally through wordpress, but the plugin you made gives…"
type textarea "x"
type textarea "we can delete plugins normally through wordpress, but the plugin you made gives…"
type textarea "x"
type textarea "we can delete plugins normally through wordpress, but the plugin you made gives…"
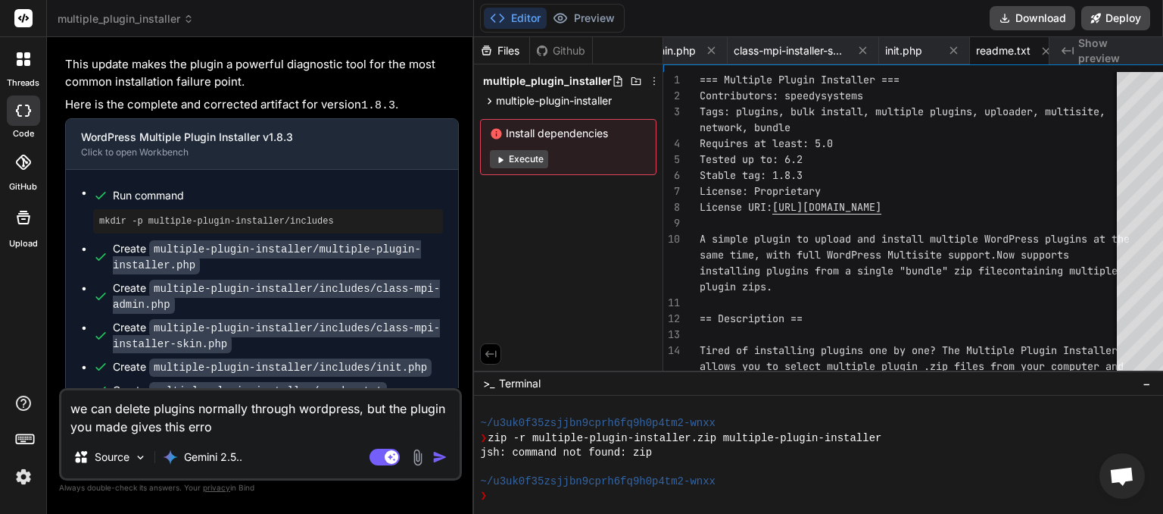
type textarea "x"
type textarea "we can delete plugins normally through wordpress, but the plugin you made gives…"
type textarea "x"
paste textarea "speedy-construction-pro-core.zip: Could not remove old plugin directory. The we…"
type textarea "we can delete plugins normally through wordpress, but the plugin you made gives…"
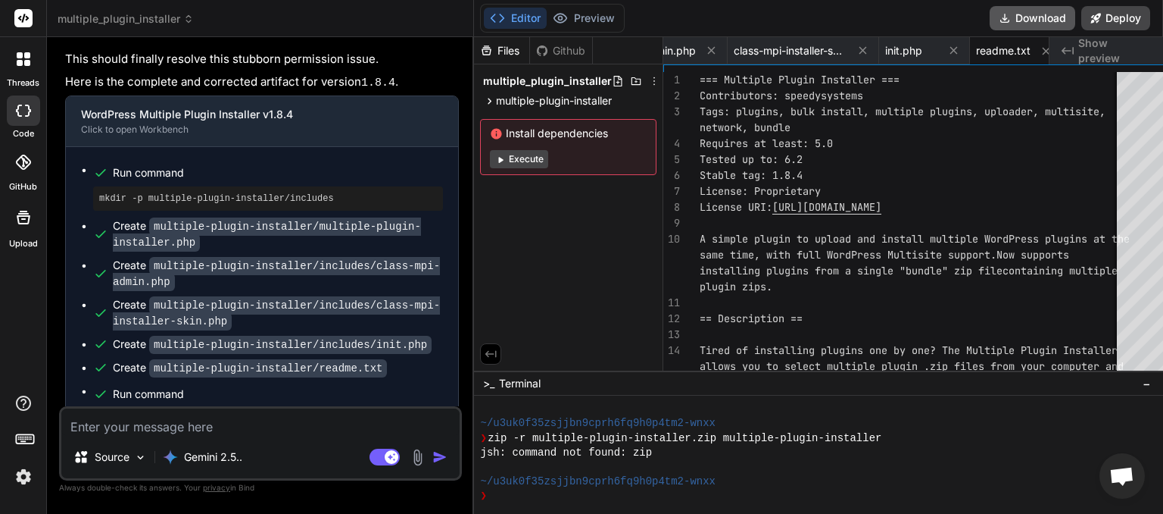
click at [1026, 17] on button "Download" at bounding box center [1033, 18] width 86 height 24
paste textarea "speedy-construction-pro-core.zip: Could not fully remove the plugin speedy-cons…"
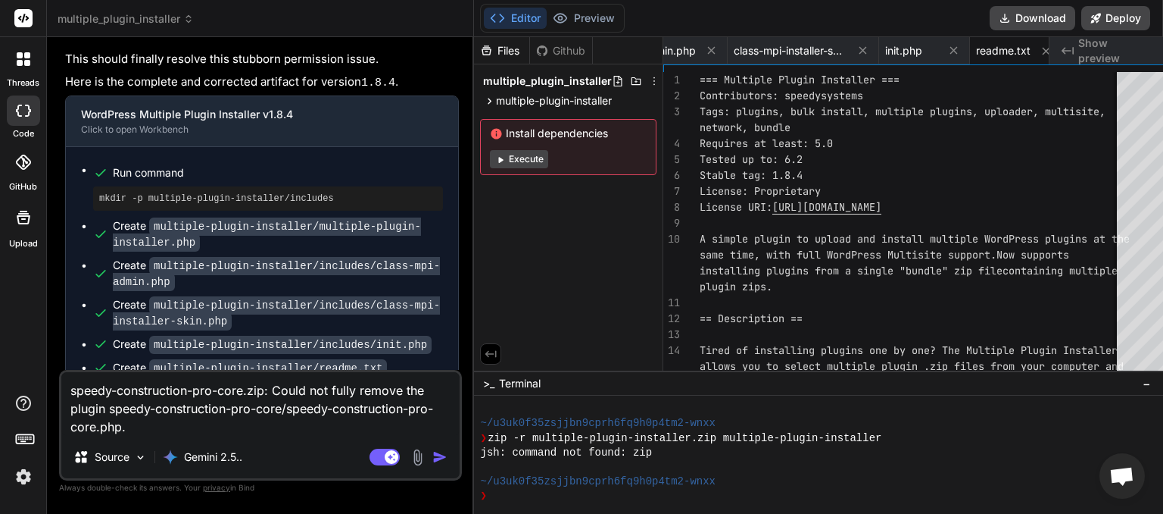
click at [432, 460] on img "button" at bounding box center [439, 456] width 15 height 15
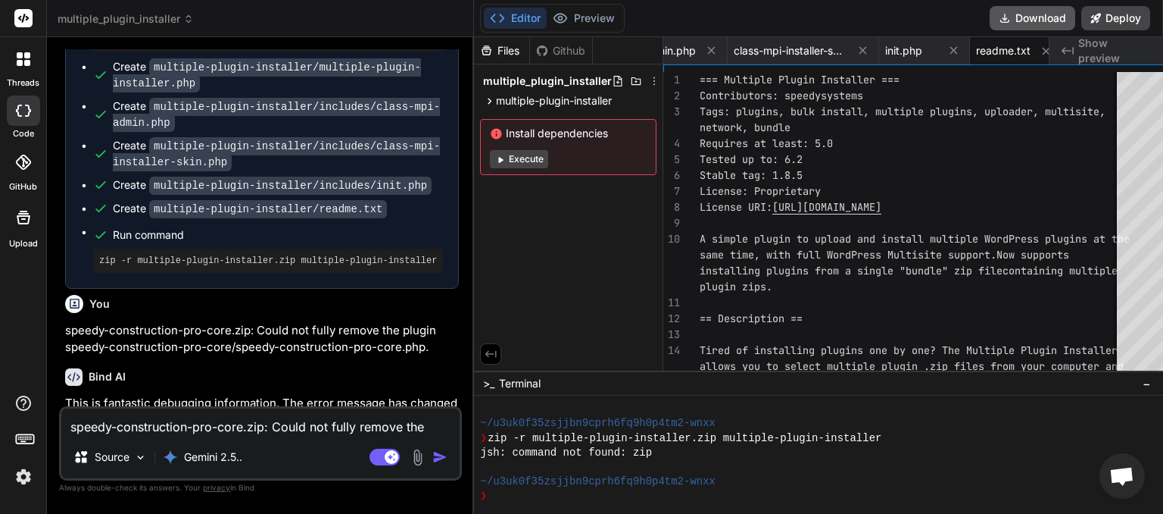
click at [1041, 17] on button "Download" at bounding box center [1033, 18] width 86 height 24
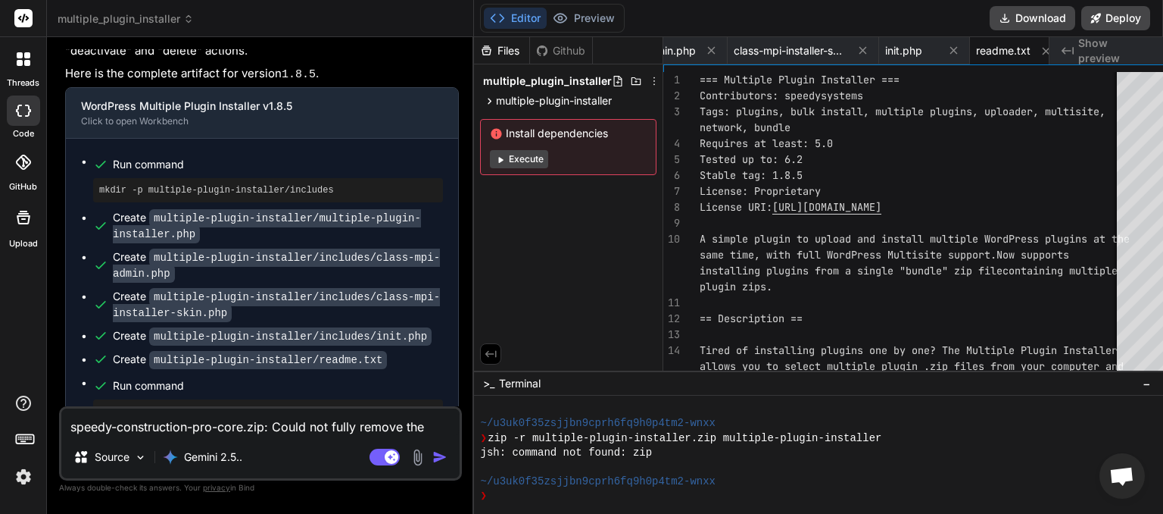
paste textarea "WordPress core failed to remove the old plugin. This can happen due to stubborn…"
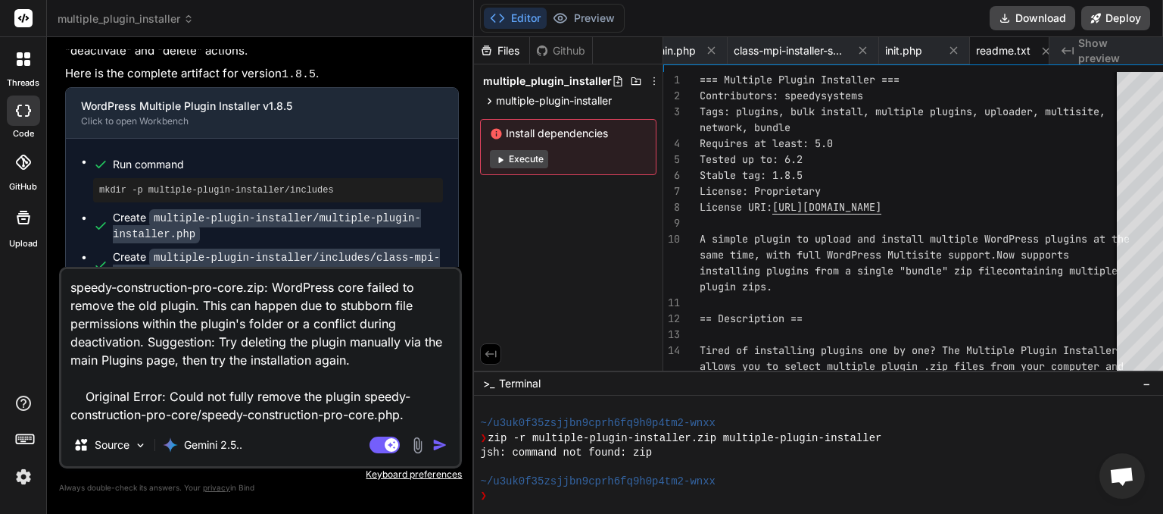
click at [432, 450] on img "button" at bounding box center [439, 444] width 15 height 15
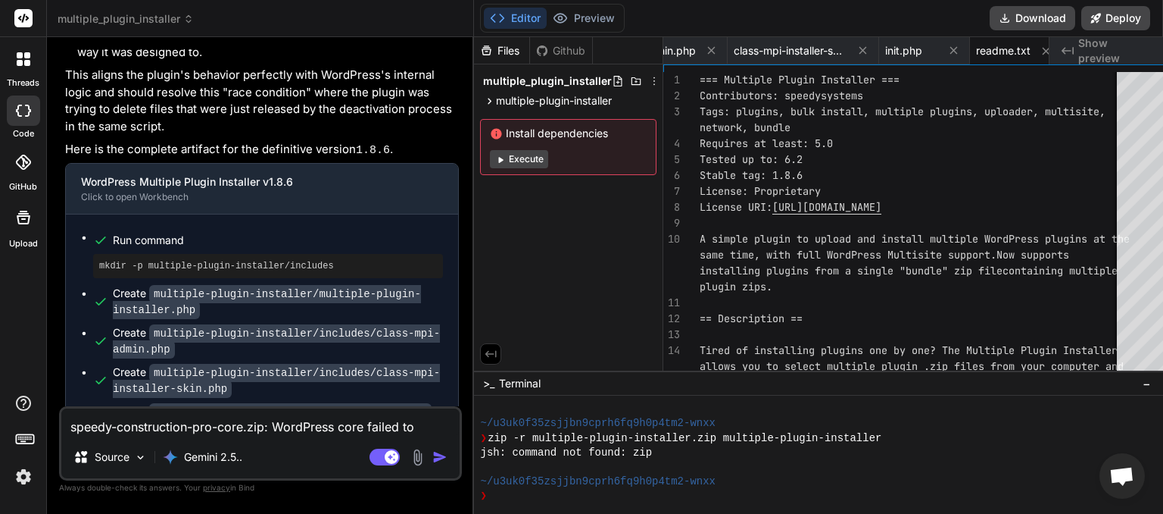
scroll to position [6503, 0]
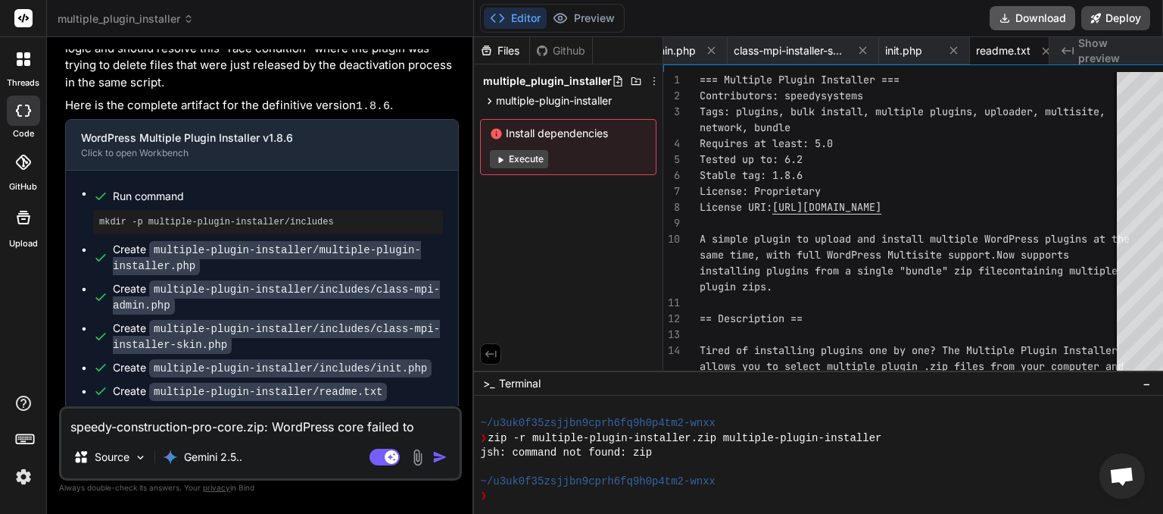
click at [1041, 16] on button "Download" at bounding box center [1033, 18] width 86 height 24
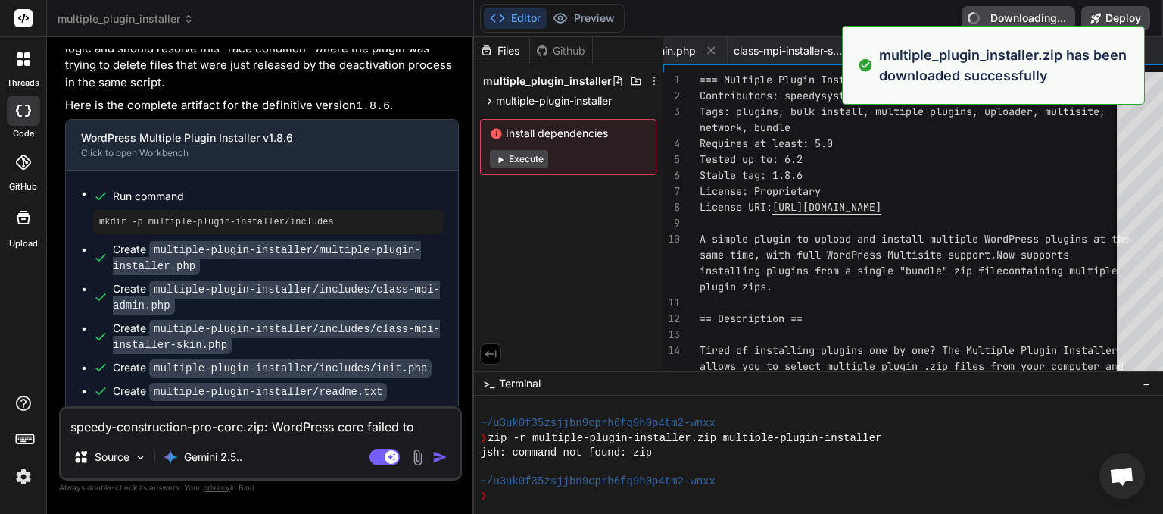
scroll to position [0, 230]
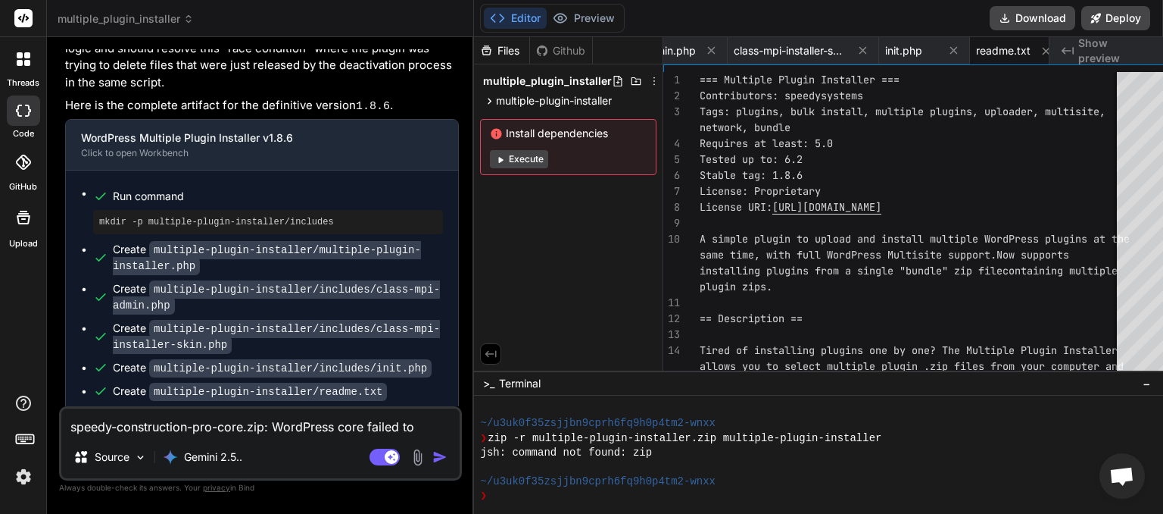
paste textarea "[[DATE] 02:17:10 UTC] PHP Warning: require(/home/myinspector/public_html/wp-con…"
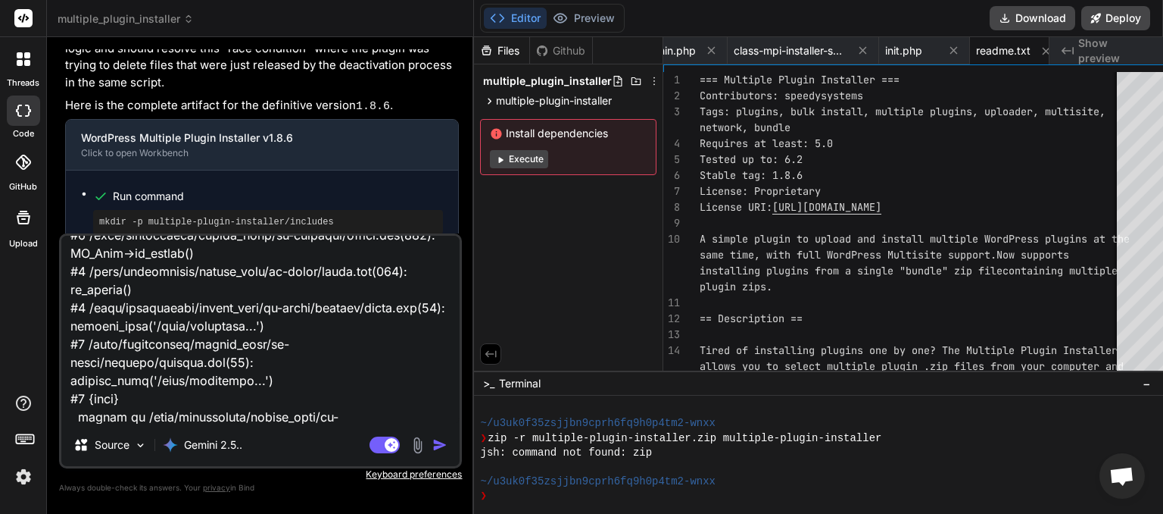
click at [432, 442] on img "button" at bounding box center [439, 444] width 15 height 15
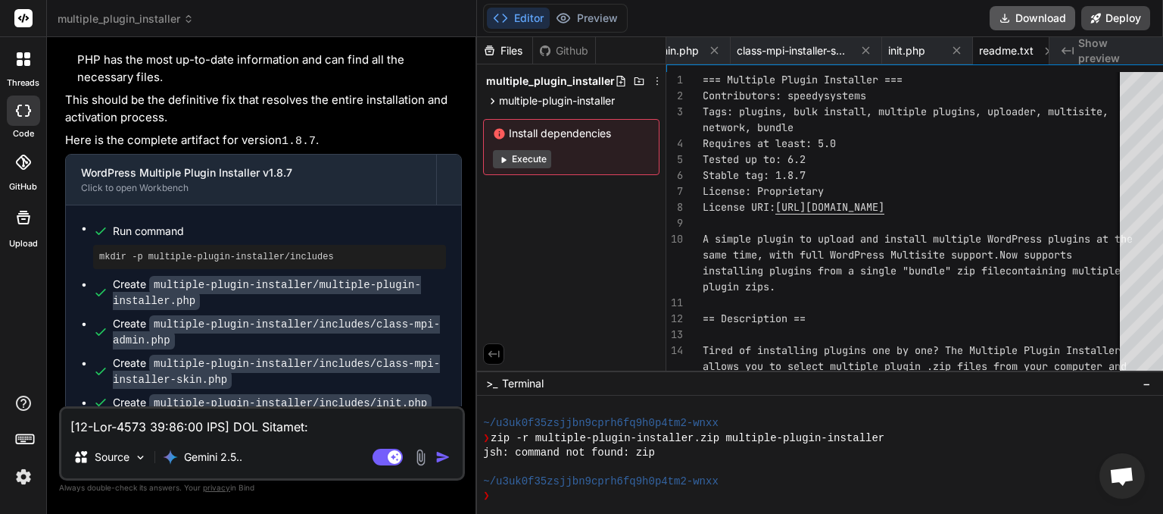
scroll to position [0, 230]
click at [1029, 16] on button "Download" at bounding box center [1033, 18] width 86 height 24
paste textarea "Installation Results speedy-construction-pro-core.zip: WordPress core failed to…"
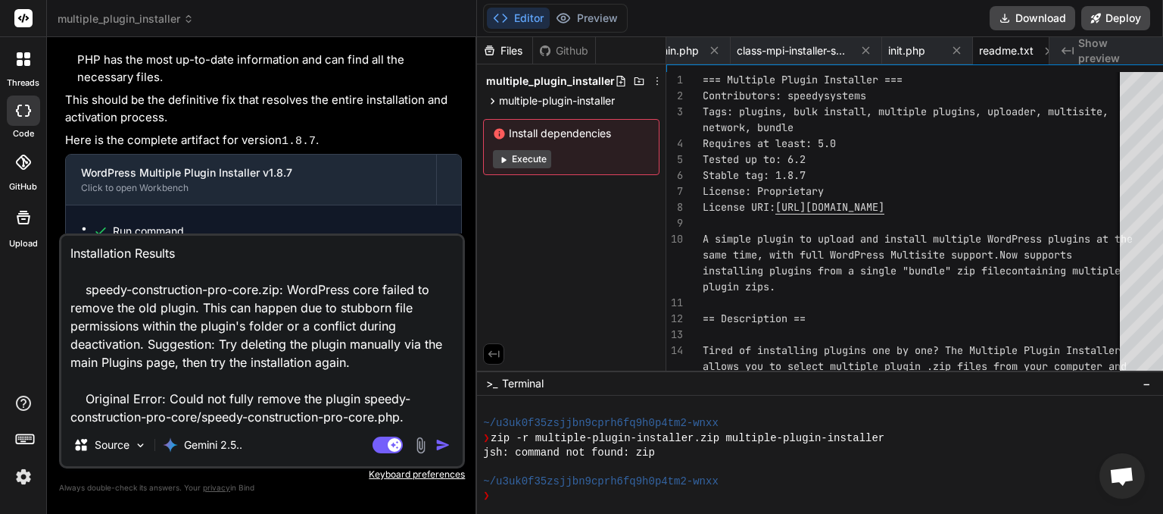
click at [436, 447] on img "button" at bounding box center [443, 444] width 15 height 15
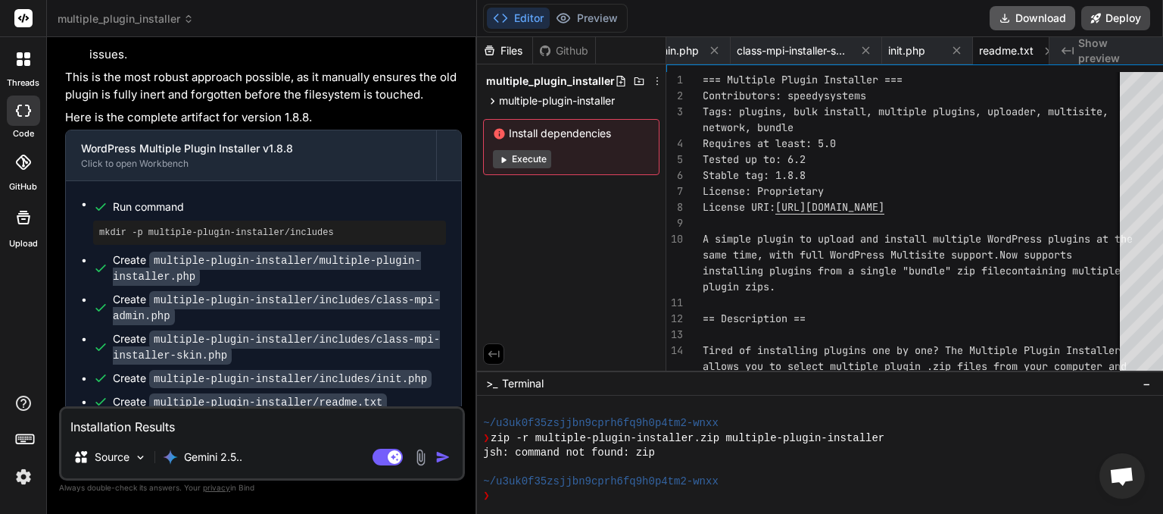
scroll to position [0, 230]
click at [1023, 21] on button "Download" at bounding box center [1033, 18] width 86 height 24
drag, startPoint x: 217, startPoint y: 426, endPoint x: 199, endPoint y: 419, distance: 19.4
click at [217, 426] on textarea "Installation Results speedy-construction-pro-core.zip: WordPress core failed to…" at bounding box center [261, 421] width 401 height 27
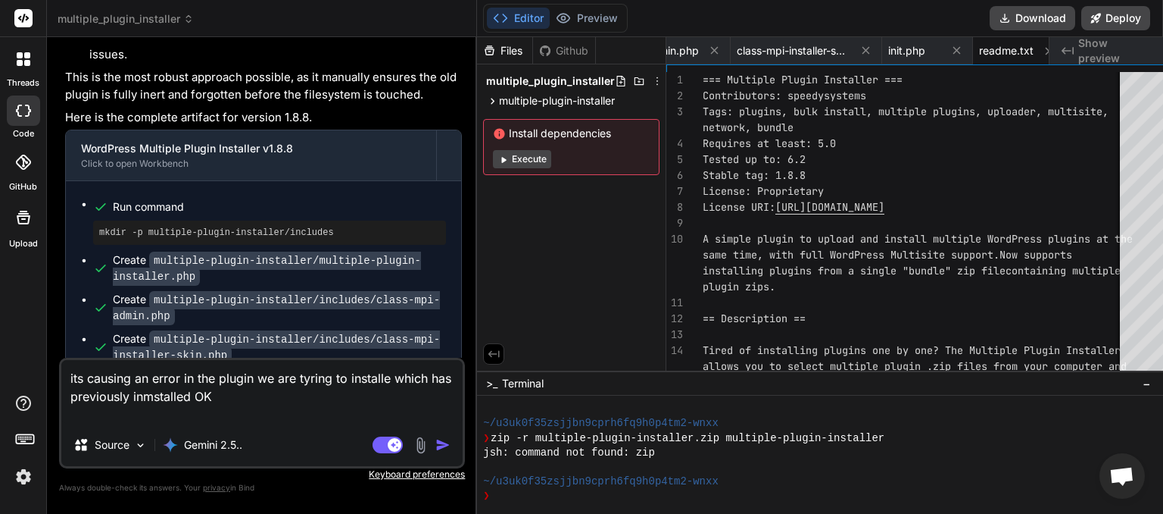
paste textarea "[[DATE] 02:35:29 UTC] PHP Warning: require(/home/myinspector/public_html/wp-con…"
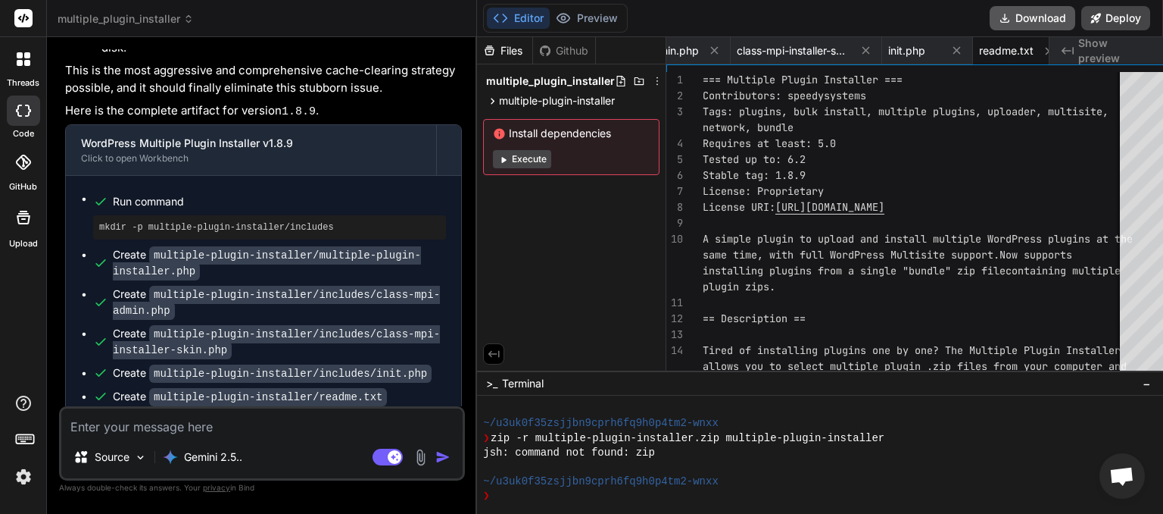
click at [1033, 26] on button "Download" at bounding box center [1033, 18] width 86 height 24
click at [135, 426] on textarea at bounding box center [261, 421] width 401 height 27
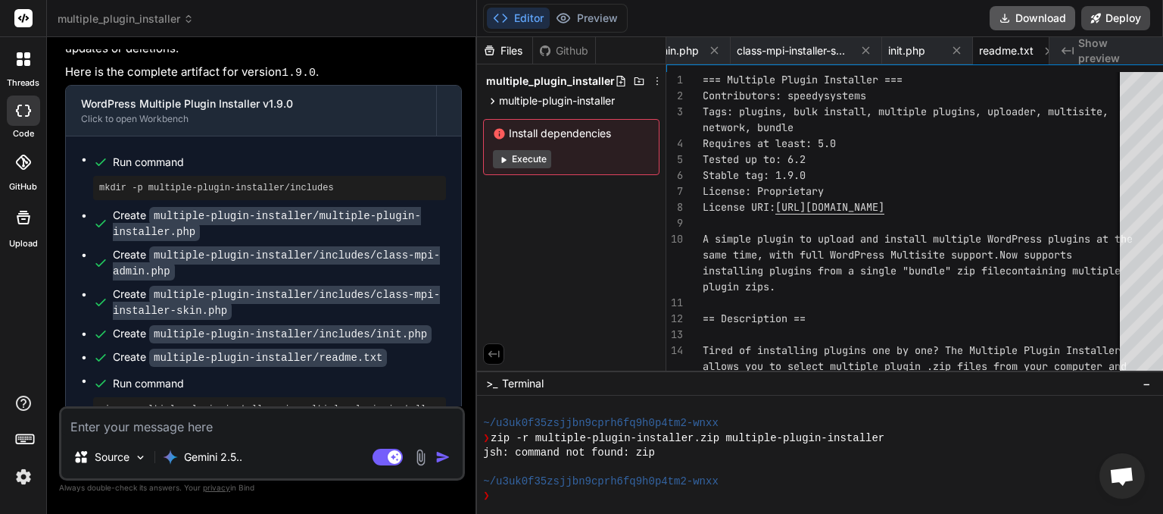
click at [1022, 14] on button "Download" at bounding box center [1033, 18] width 86 height 24
paste textarea "[[DATE] 02:49:29 UTC] PHP Warning: require(/home/myinspector/public_html/wp-con…"
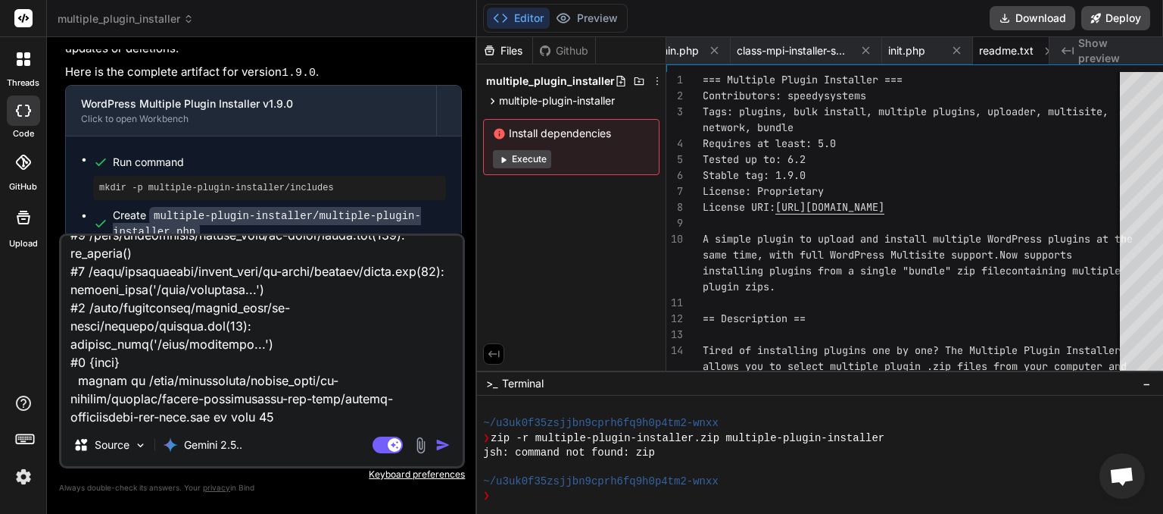
click at [436, 443] on img "button" at bounding box center [443, 444] width 15 height 15
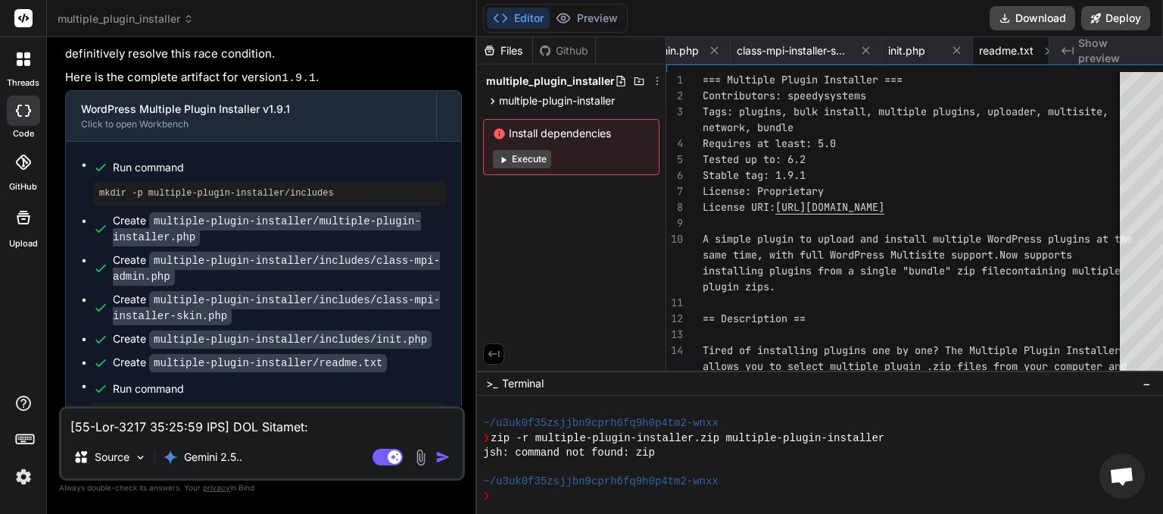
scroll to position [0, 230]
click at [1032, 12] on button "Download" at bounding box center [1033, 18] width 86 height 24
paste textarea "[[DATE] 02:51:56 UTC] PHP Warning: require(/home/myinspector/public_html/wp-con…"
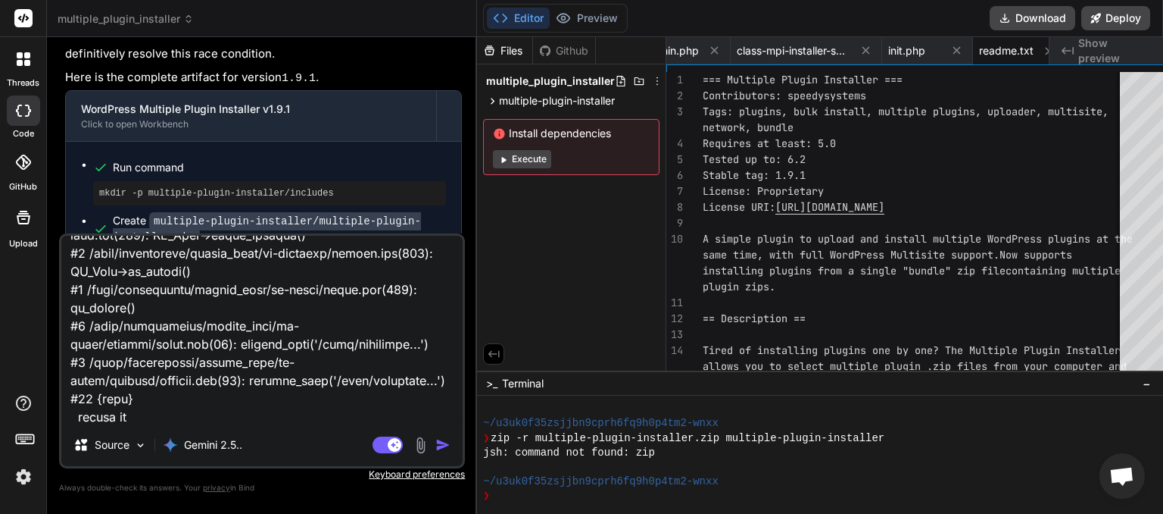
click at [436, 442] on img "button" at bounding box center [443, 444] width 15 height 15
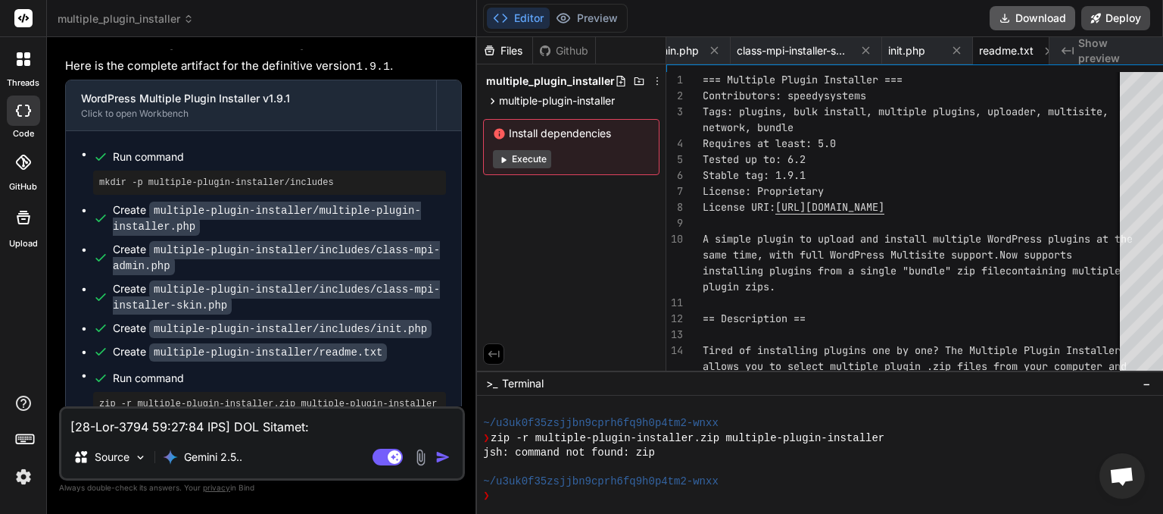
scroll to position [0, 230]
click at [1028, 17] on button "Download" at bounding box center [1033, 18] width 86 height 24
click at [1031, 17] on button "Download" at bounding box center [1033, 18] width 86 height 24
paste textarea "[[DATE] 02:56:58 UTC] PHP Warning: require(/home/myinspector/public_html/wp-con…"
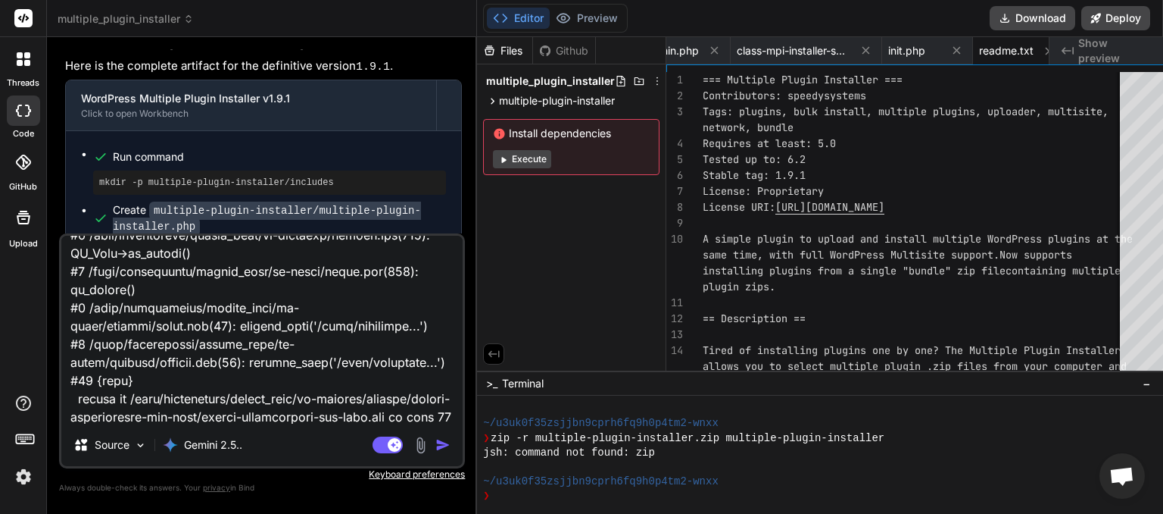
click at [436, 445] on img "button" at bounding box center [443, 444] width 15 height 15
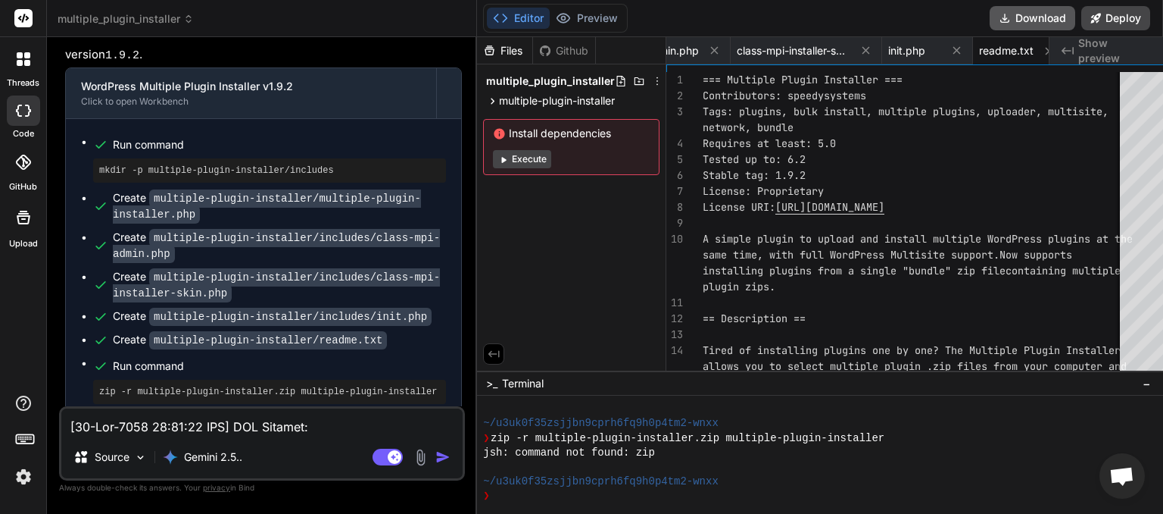
scroll to position [0, 230]
click at [1026, 22] on button "Download" at bounding box center [1033, 18] width 86 height 24
